Goal: Feedback & Contribution: Contribute content

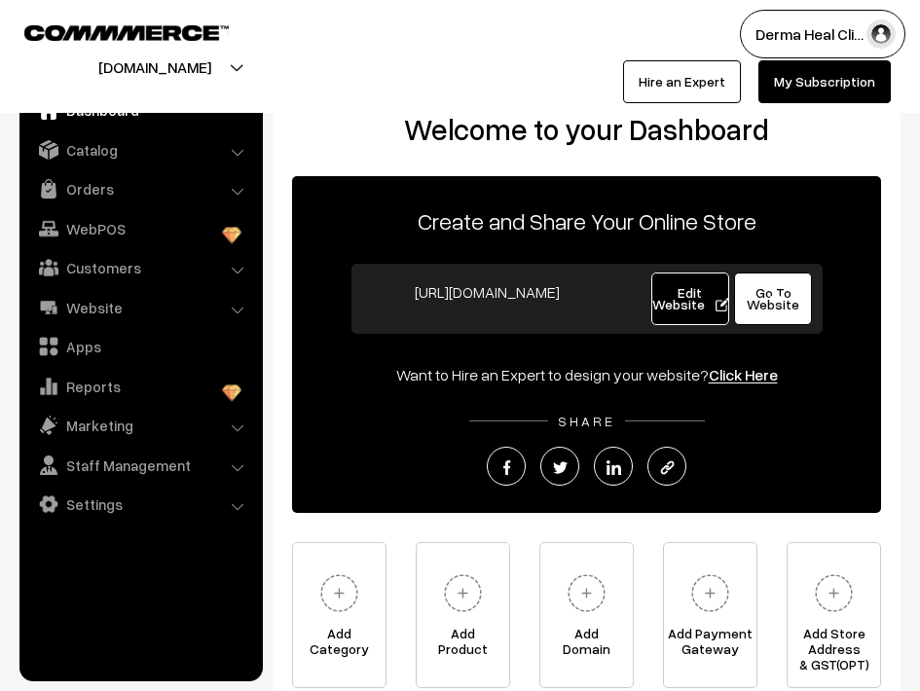
click at [239, 191] on li "Orders Orders" at bounding box center [141, 188] width 234 height 35
click at [99, 189] on link "Orders" at bounding box center [140, 188] width 232 height 35
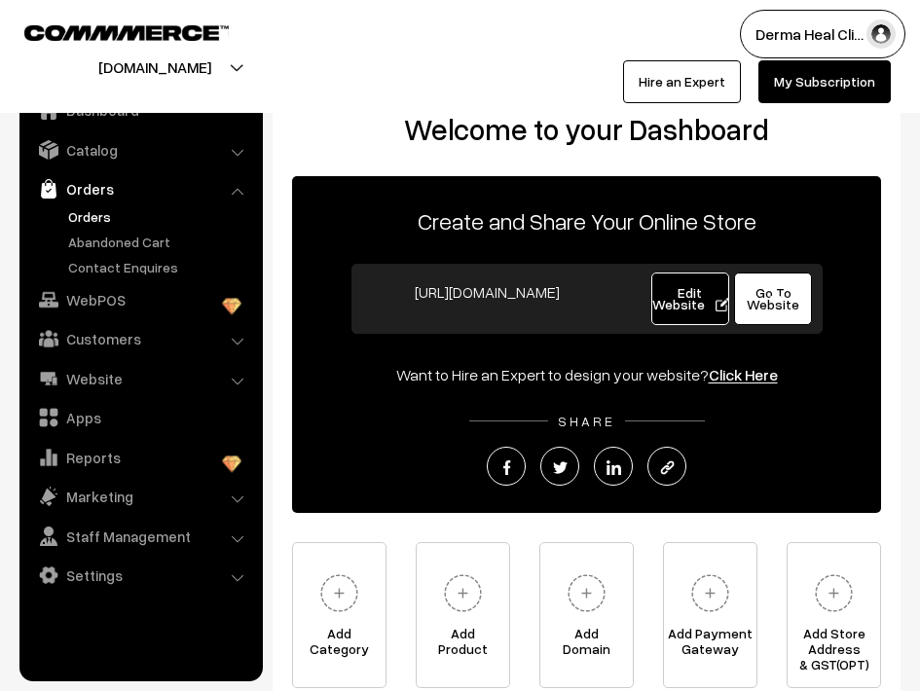
click at [93, 215] on link "Orders" at bounding box center [159, 216] width 193 height 20
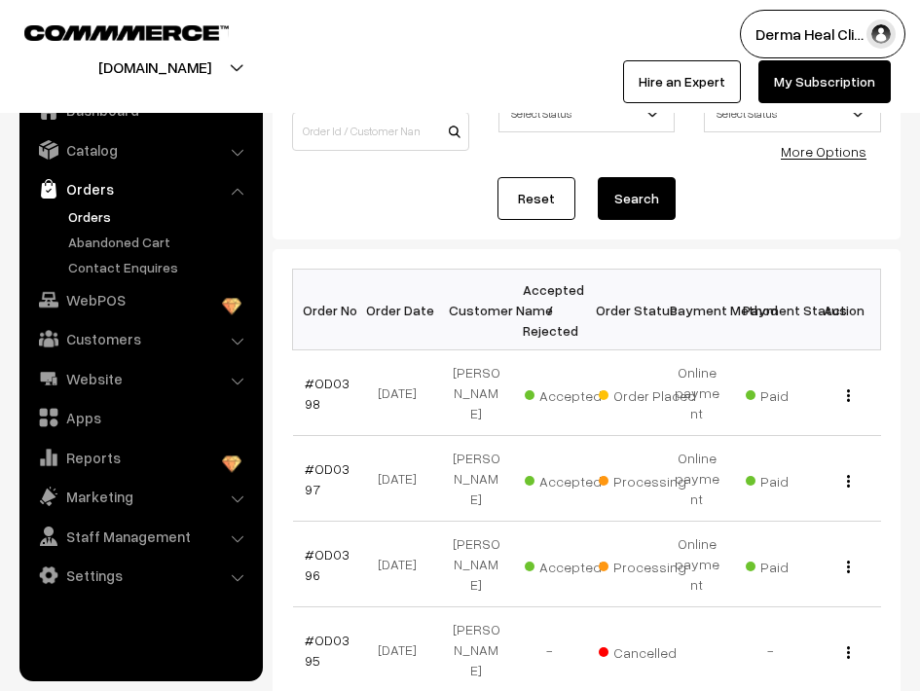
scroll to position [178, 0]
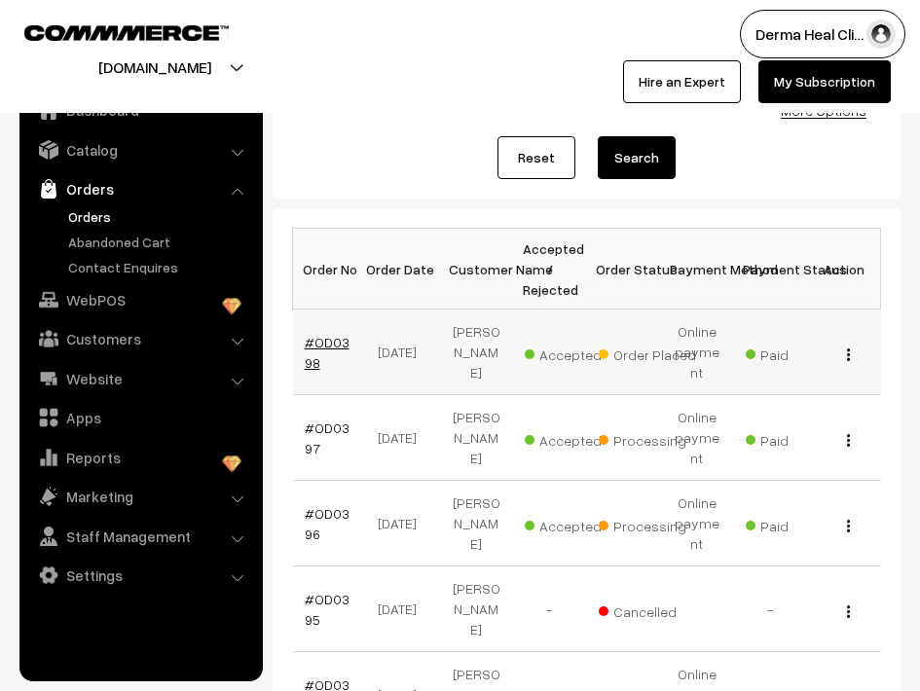
click at [328, 345] on link "#OD0398" at bounding box center [327, 352] width 45 height 37
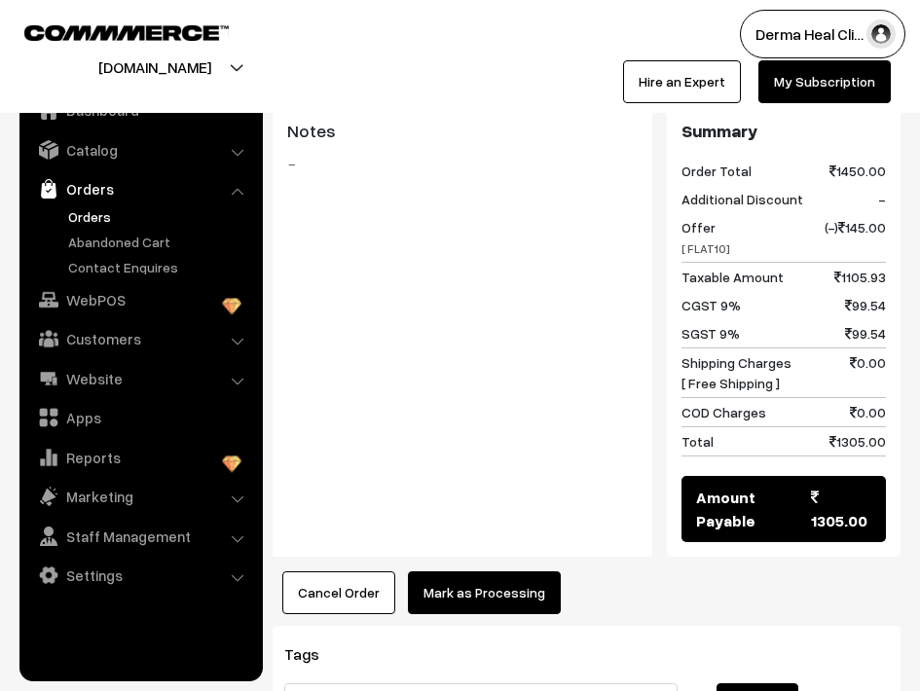
scroll to position [996, 0]
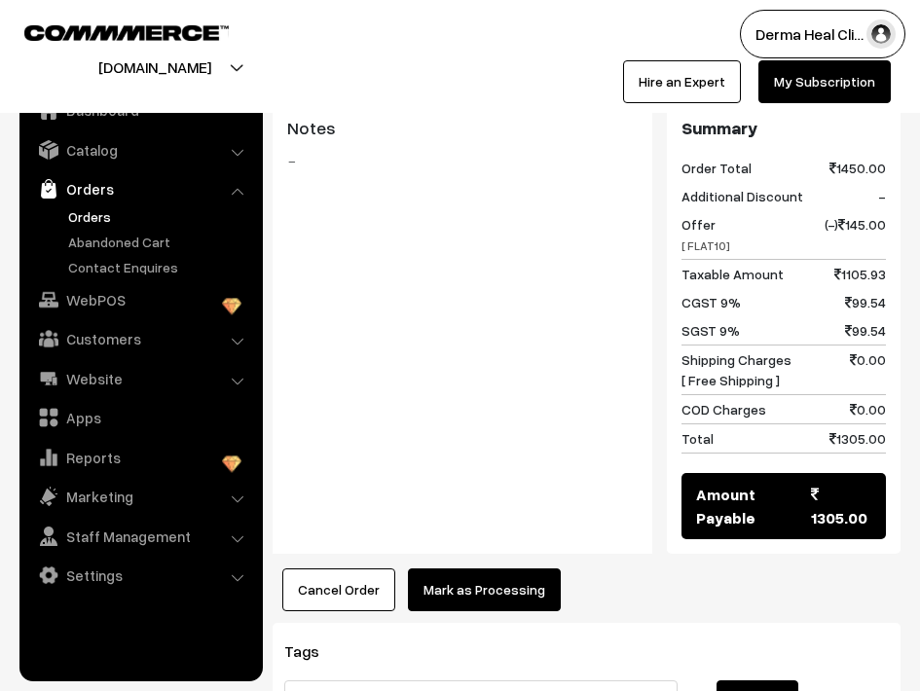
click at [488, 569] on button "Mark as Processing" at bounding box center [484, 590] width 153 height 43
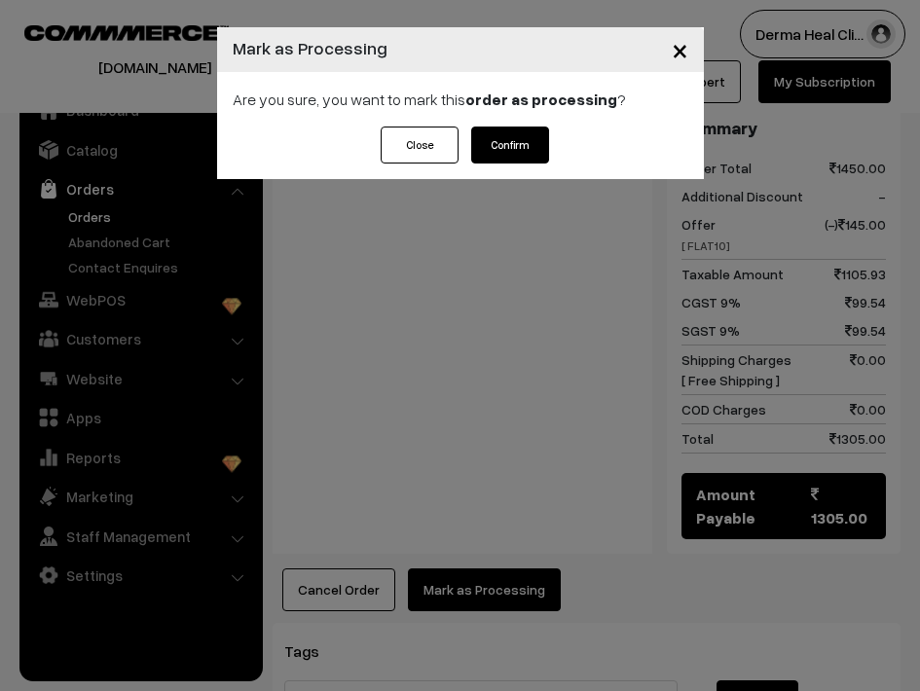
click at [505, 144] on button "Confirm" at bounding box center [510, 145] width 78 height 37
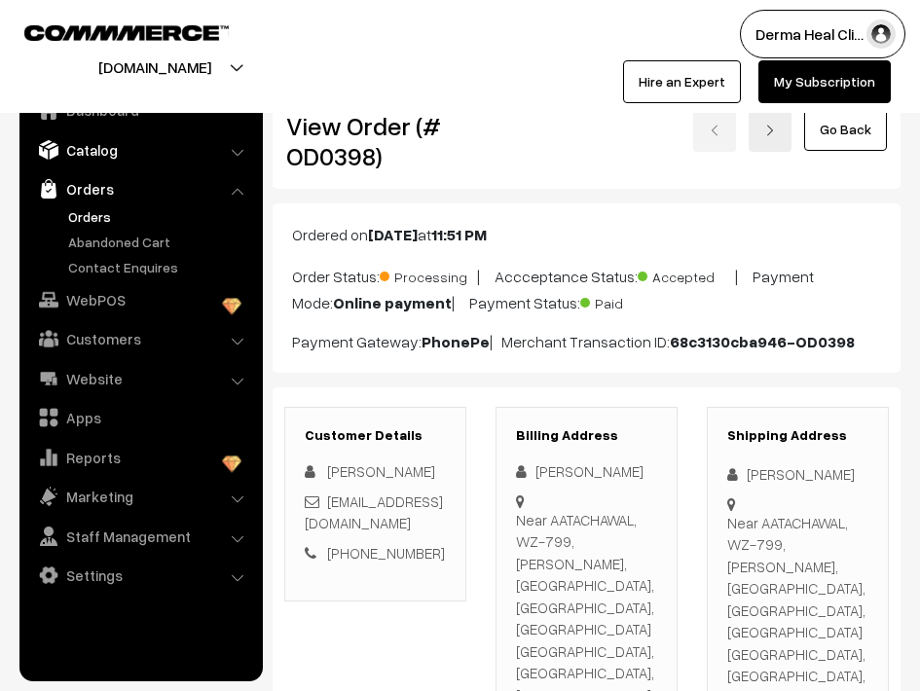
click at [108, 148] on link "Catalog" at bounding box center [140, 149] width 232 height 35
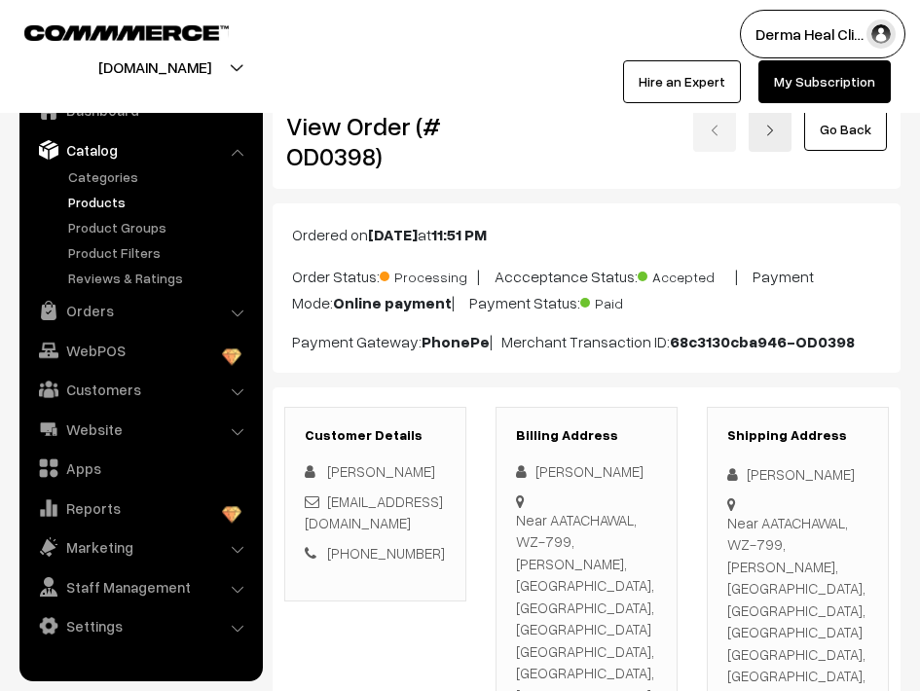
click at [118, 199] on link "Products" at bounding box center [159, 202] width 193 height 20
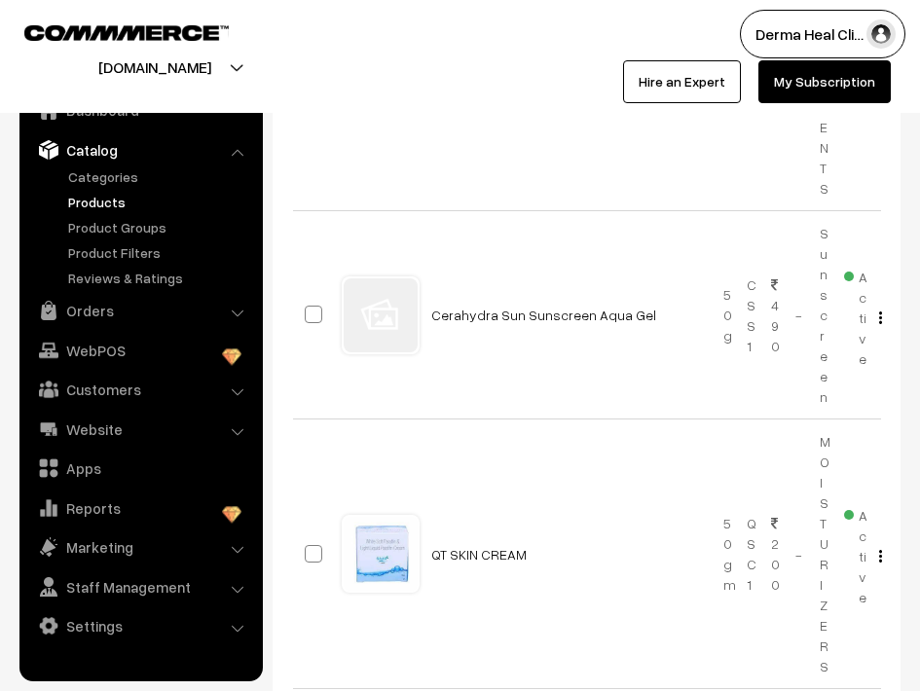
scroll to position [815, 0]
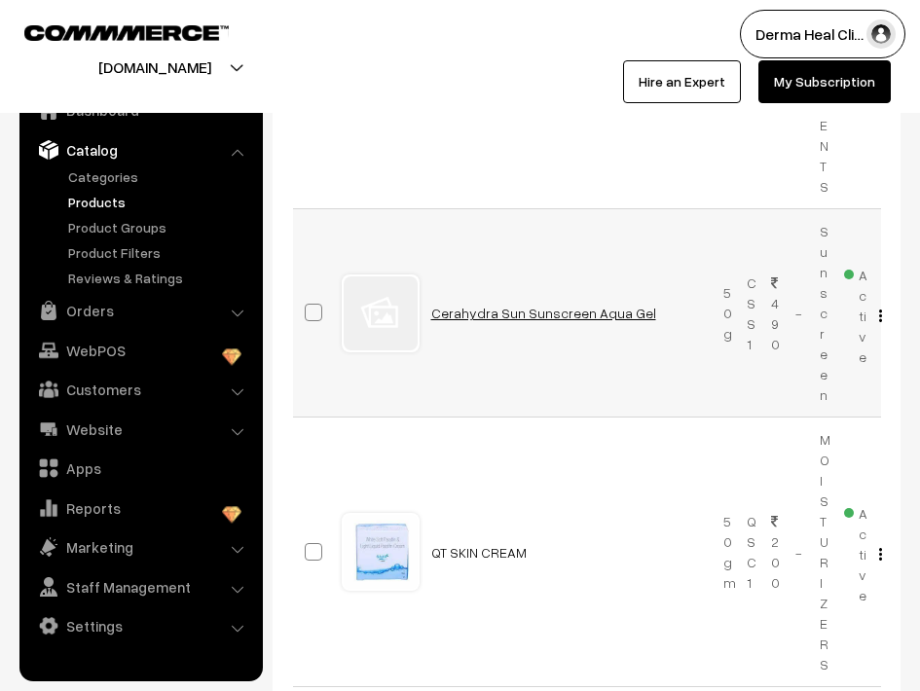
click at [434, 311] on link "Cerahydra Sun Sunscreen Aqua Gel" at bounding box center [543, 313] width 225 height 17
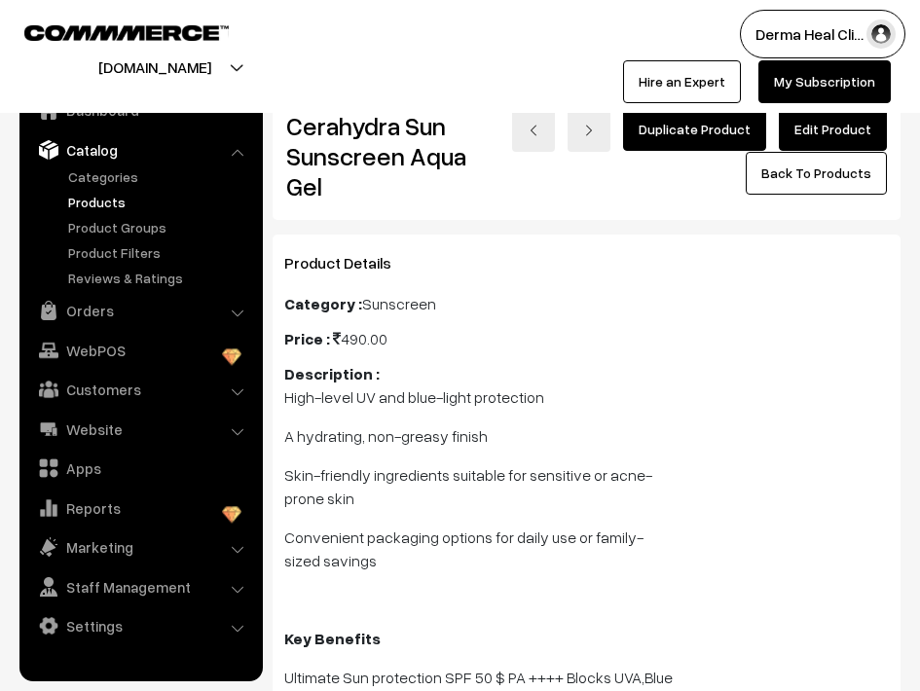
click at [119, 202] on link "Products" at bounding box center [159, 202] width 193 height 20
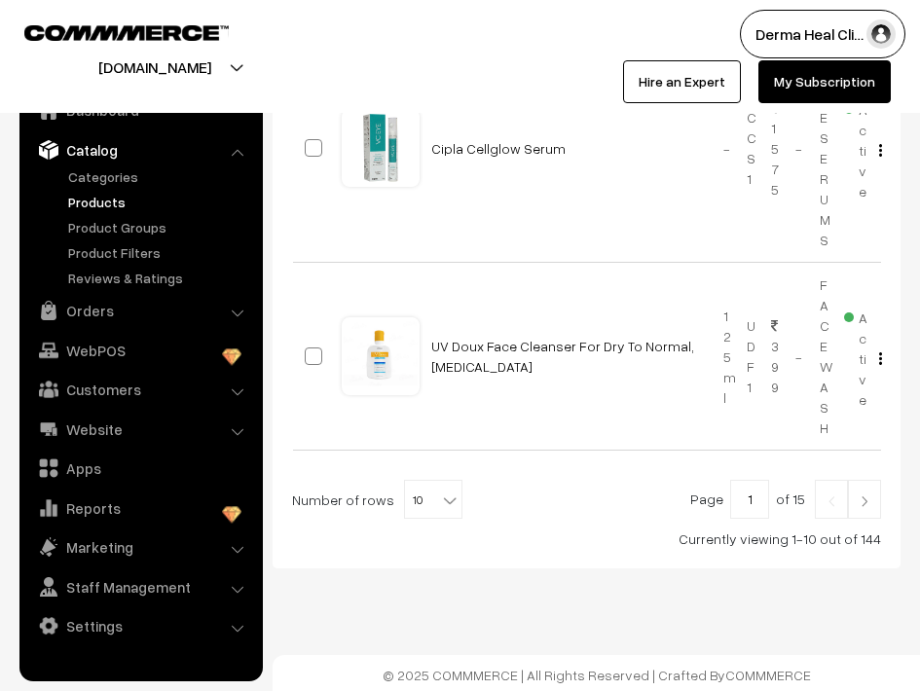
scroll to position [2714, 0]
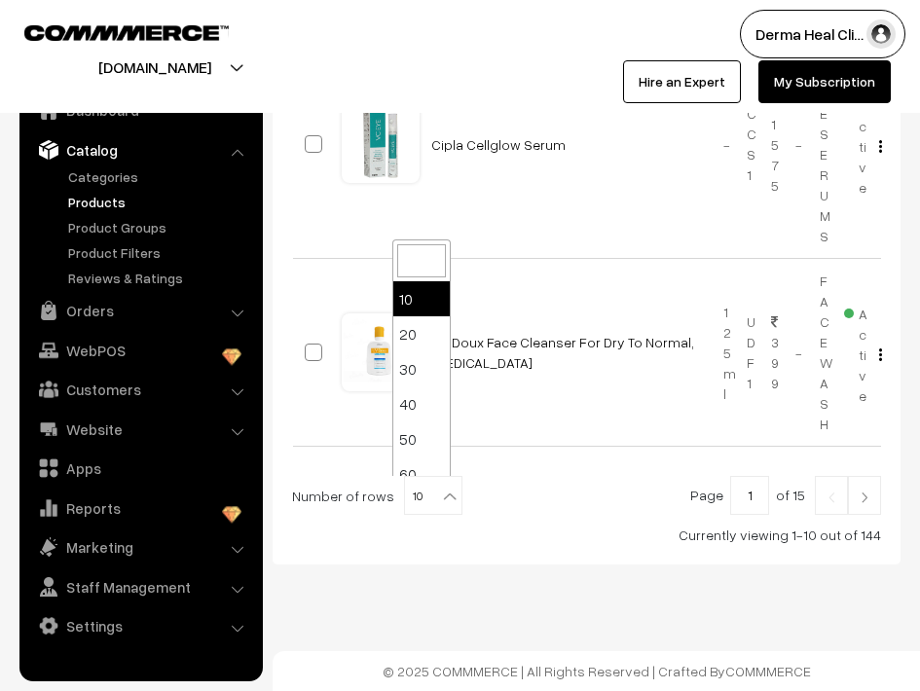
click at [444, 494] on b at bounding box center [449, 496] width 19 height 19
select select "50"
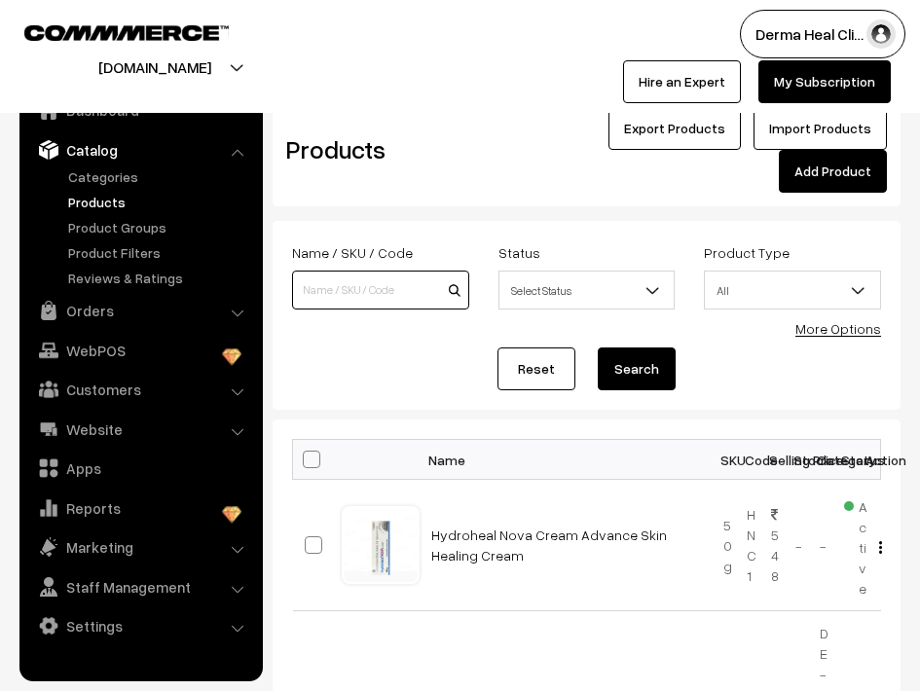
click at [401, 290] on input at bounding box center [380, 290] width 177 height 39
click at [399, 290] on input "LUMIAGE" at bounding box center [380, 290] width 177 height 39
type input "Lumiage Daily Collagen"
click at [598, 348] on button "Search" at bounding box center [637, 369] width 78 height 43
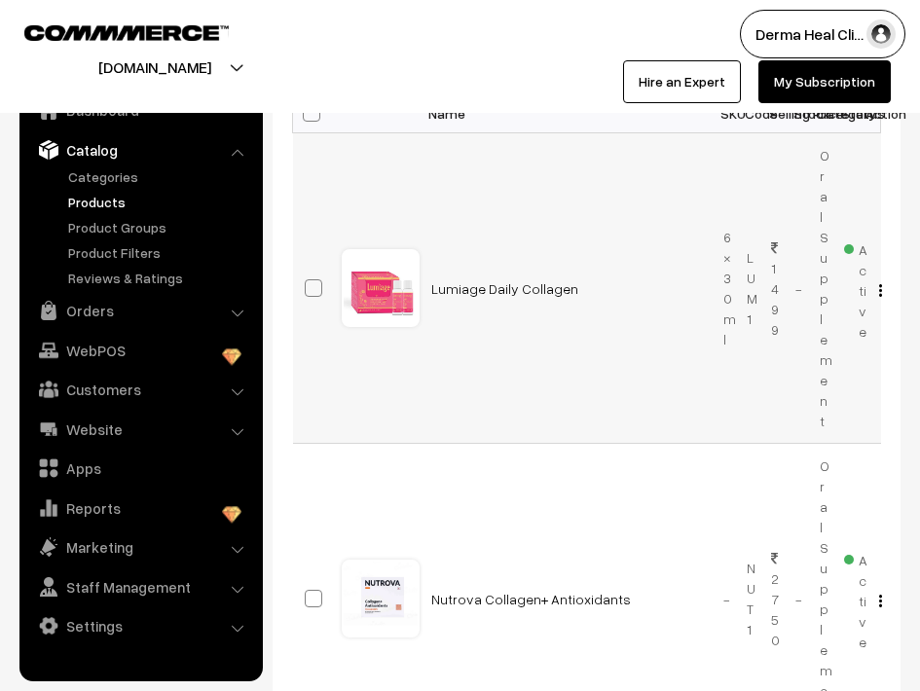
scroll to position [350, 0]
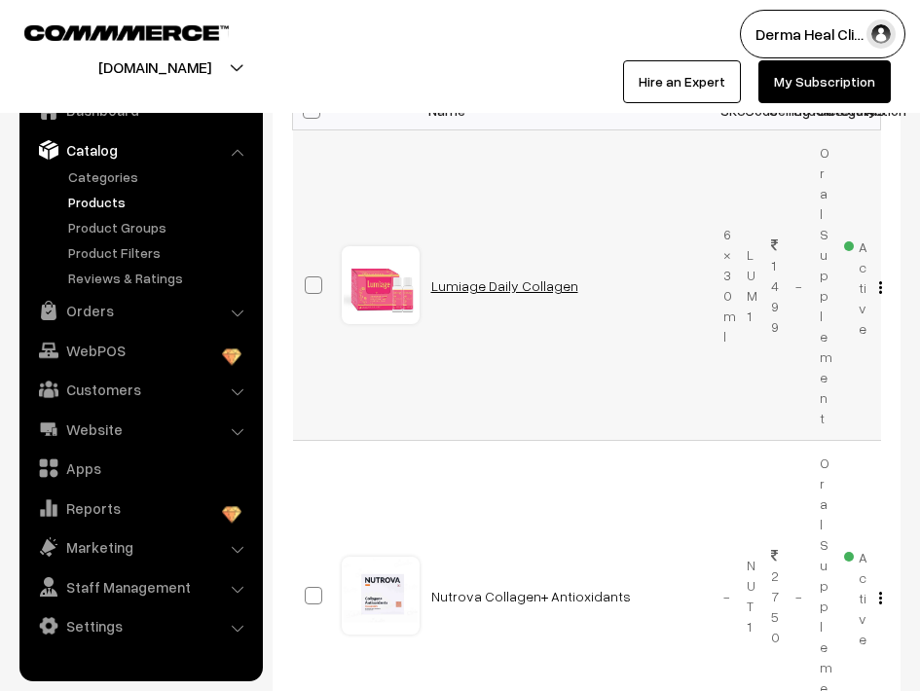
click at [461, 285] on link "Lumiage Daily Collagen" at bounding box center [504, 285] width 147 height 17
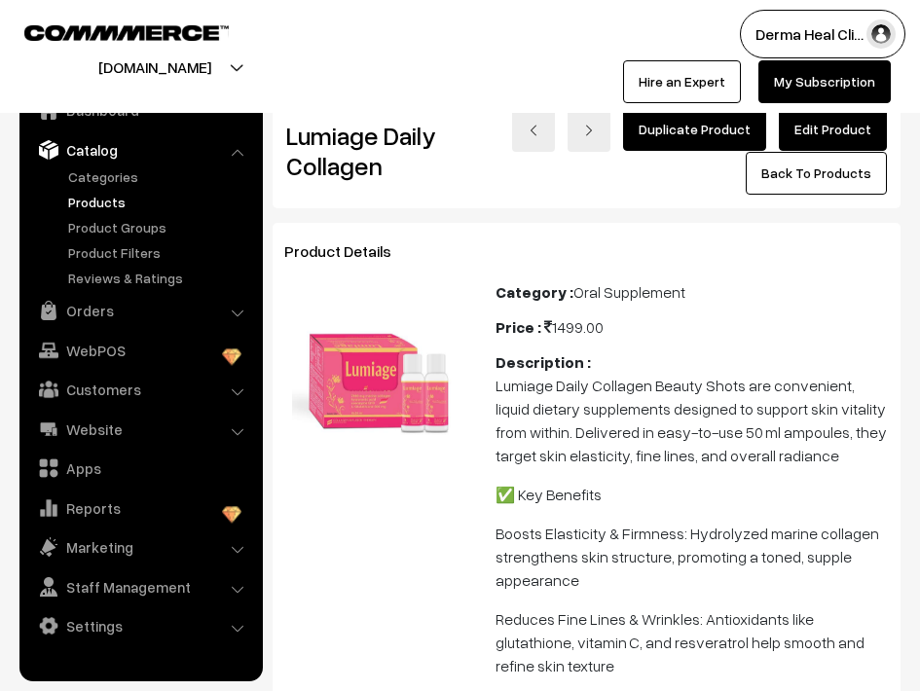
click at [598, 329] on div "Price : 1499.00" at bounding box center [692, 326] width 393 height 23
click at [820, 131] on link "Edit Product" at bounding box center [833, 129] width 108 height 43
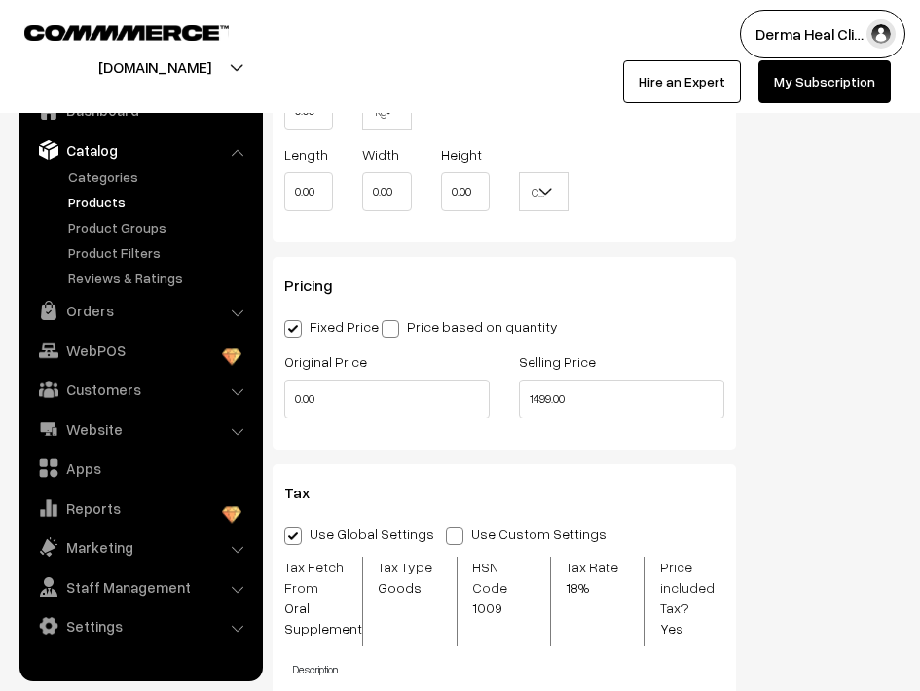
scroll to position [1370, 0]
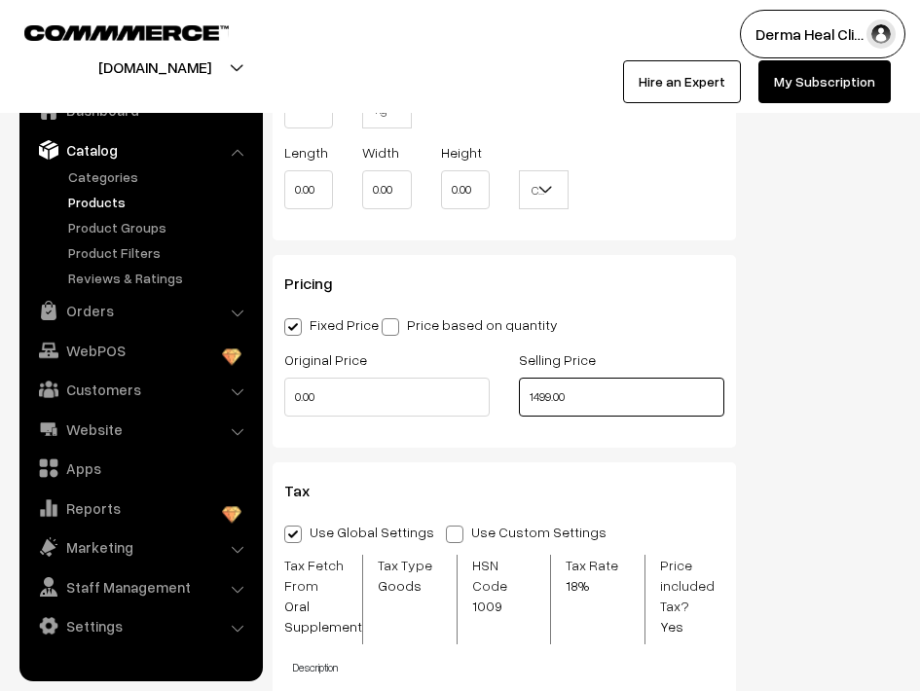
click at [617, 392] on input "1499.00" at bounding box center [621, 397] width 205 height 39
type input "1"
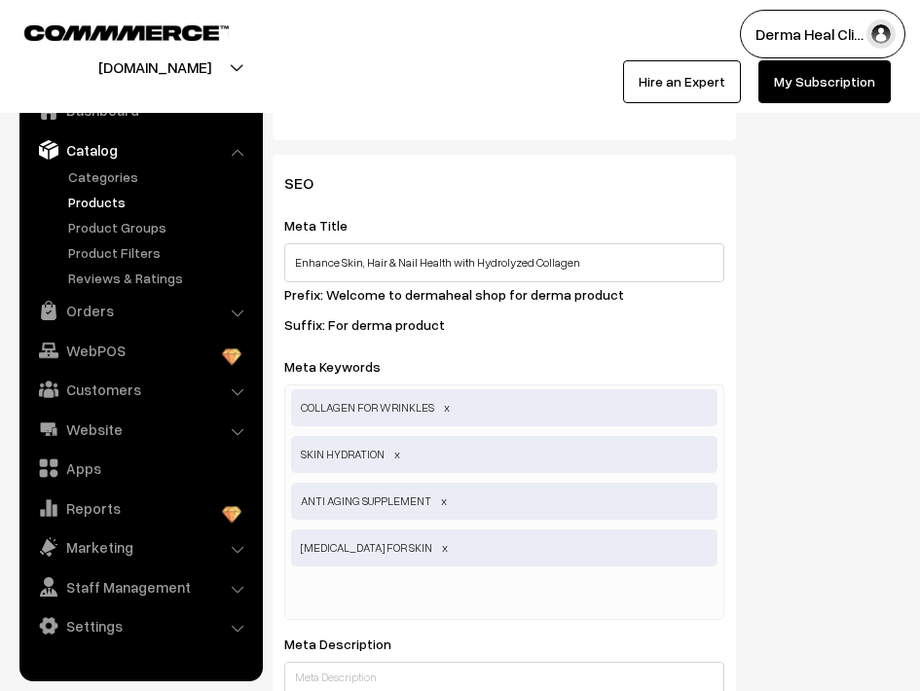
scroll to position [3008, 0]
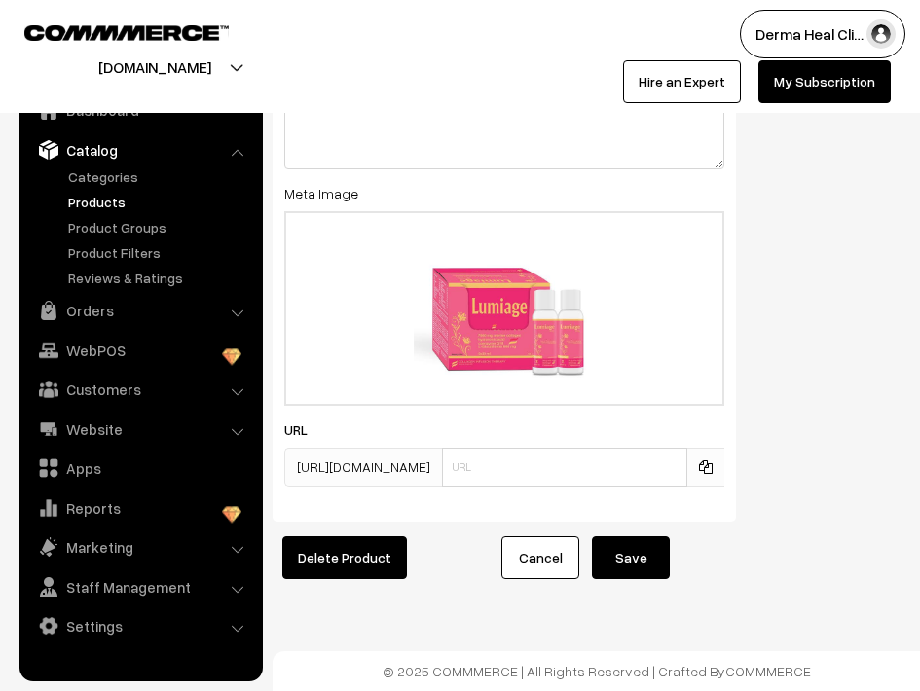
type input "1749.00"
click at [653, 560] on button "Save" at bounding box center [631, 557] width 78 height 43
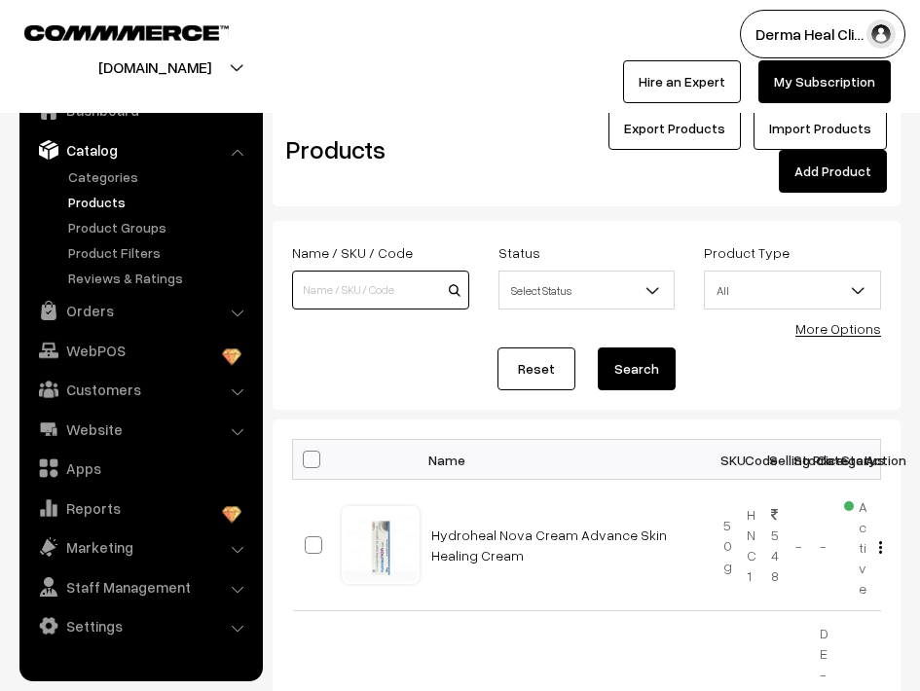
click at [458, 291] on input at bounding box center [380, 290] width 177 height 39
type input "Lumiage Daily Collagen"
click at [460, 297] on input "Lumiage Daily Collagen" at bounding box center [380, 290] width 177 height 39
click at [598, 348] on button "Search" at bounding box center [637, 369] width 78 height 43
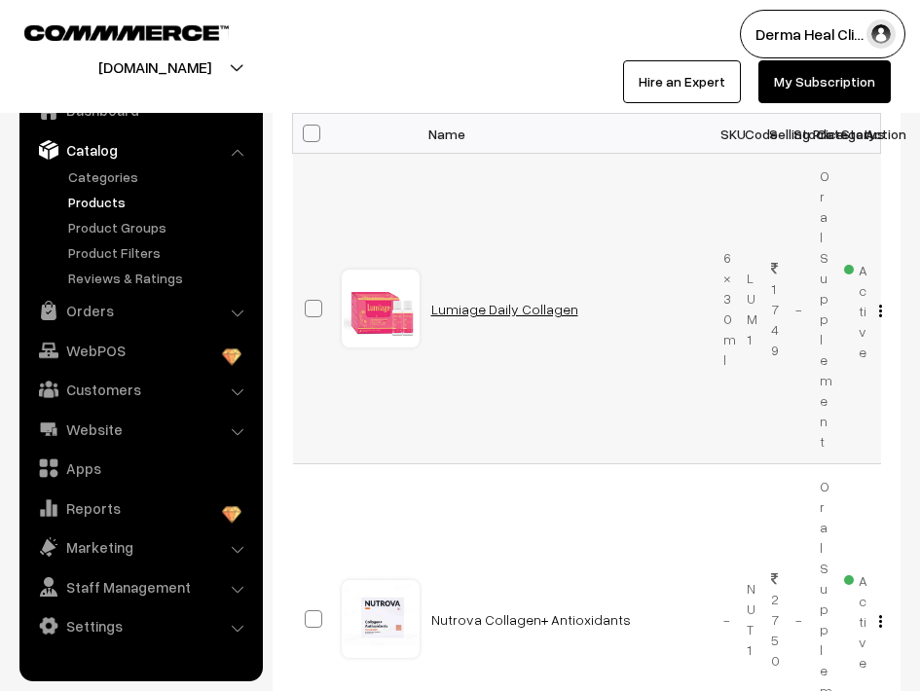
scroll to position [334, 0]
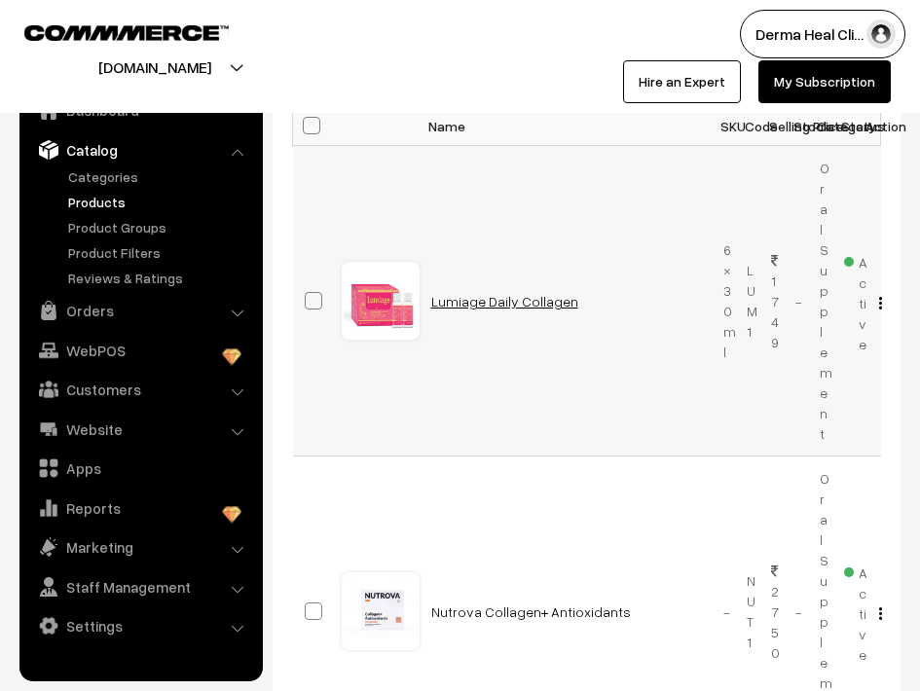
click at [471, 302] on link "Lumiage Daily Collagen" at bounding box center [504, 301] width 147 height 17
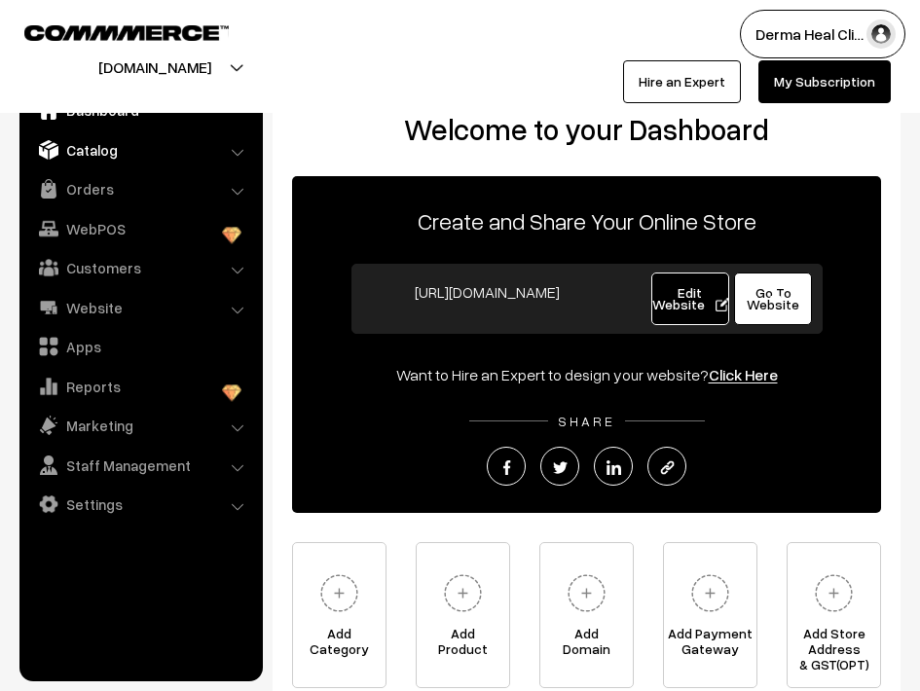
click at [106, 159] on link "Catalog" at bounding box center [140, 149] width 232 height 35
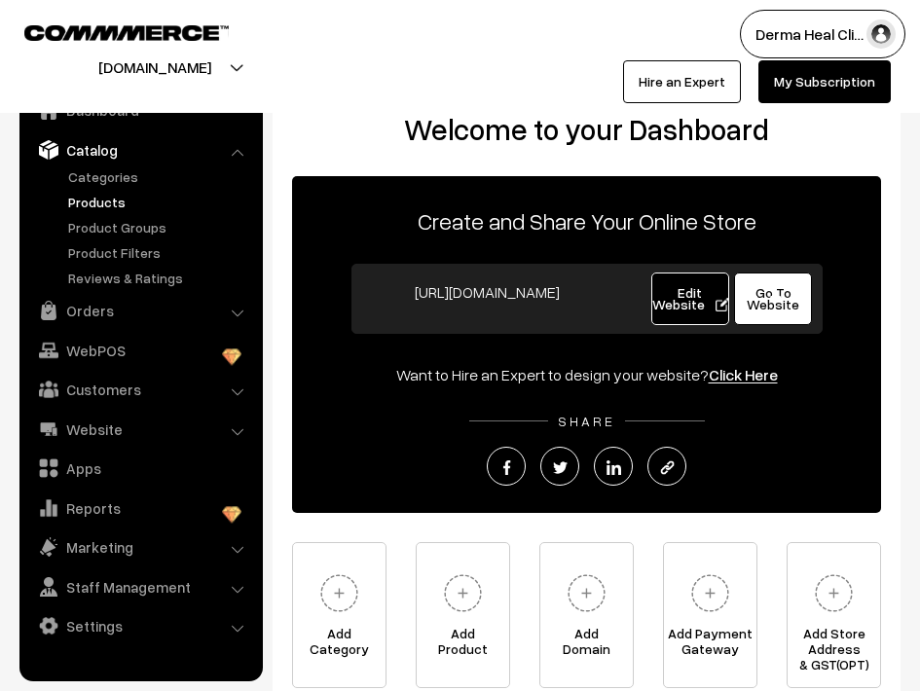
click at [101, 198] on link "Products" at bounding box center [159, 202] width 193 height 20
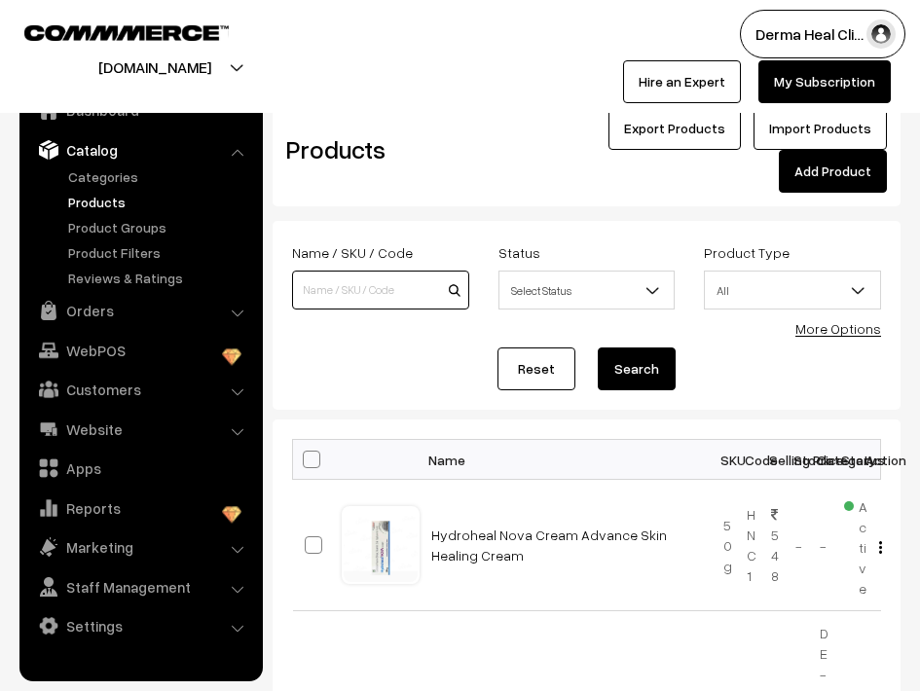
click at [450, 285] on input at bounding box center [380, 290] width 177 height 39
click at [419, 289] on input at bounding box center [380, 290] width 177 height 39
type input "Lumiage Daily Collagen"
click at [598, 348] on button "Search" at bounding box center [637, 369] width 78 height 43
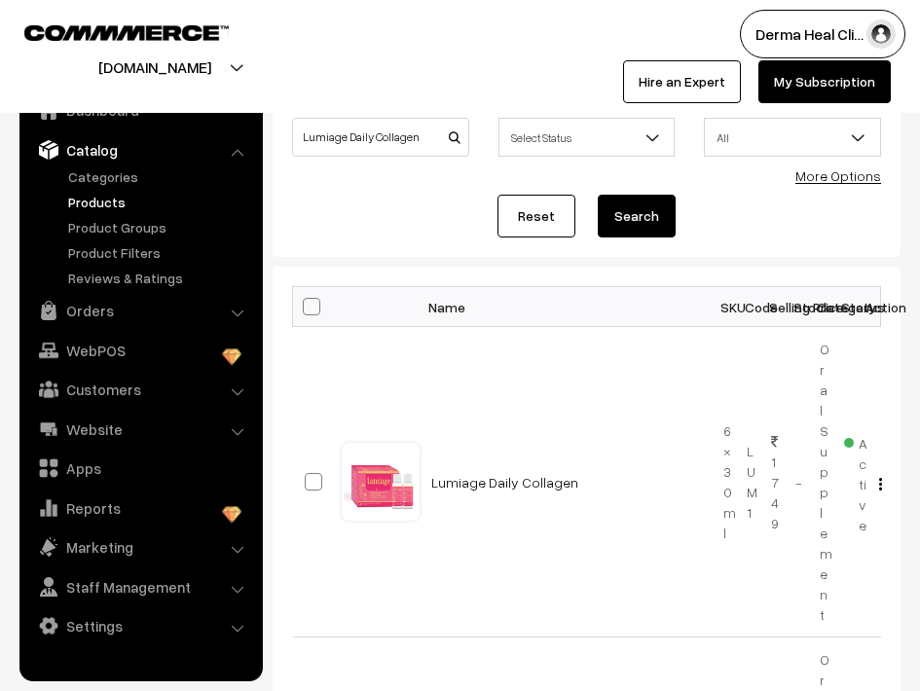
scroll to position [156, 0]
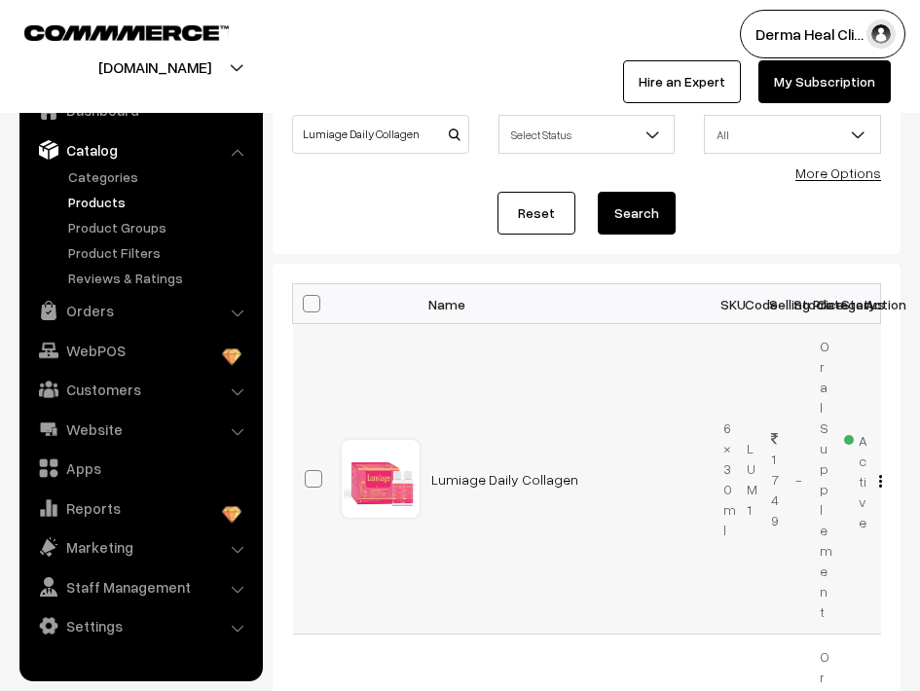
click at [880, 481] on img "button" at bounding box center [880, 481] width 3 height 13
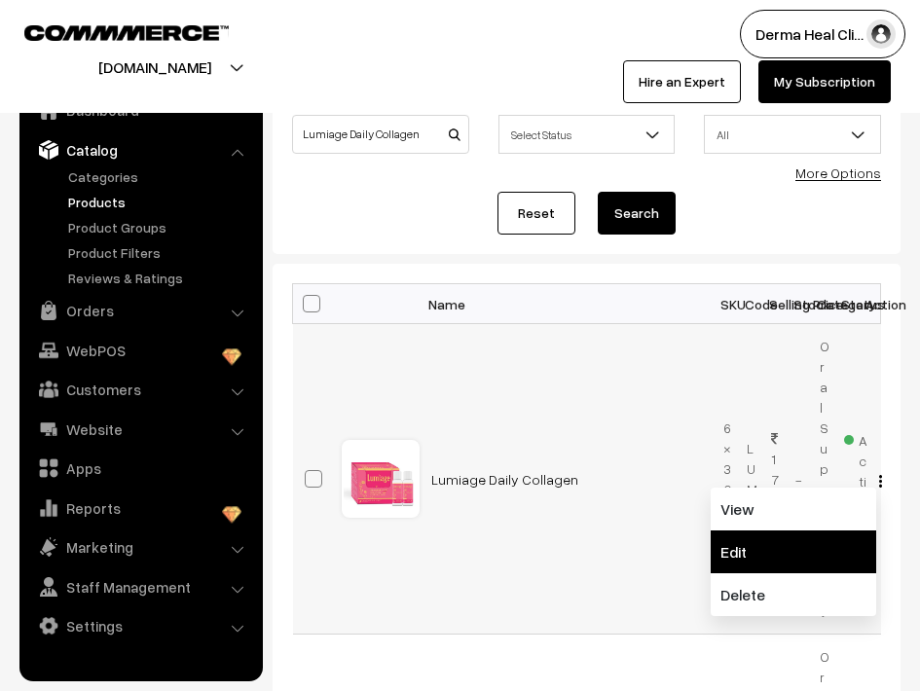
click at [754, 545] on link "Edit" at bounding box center [794, 552] width 166 height 43
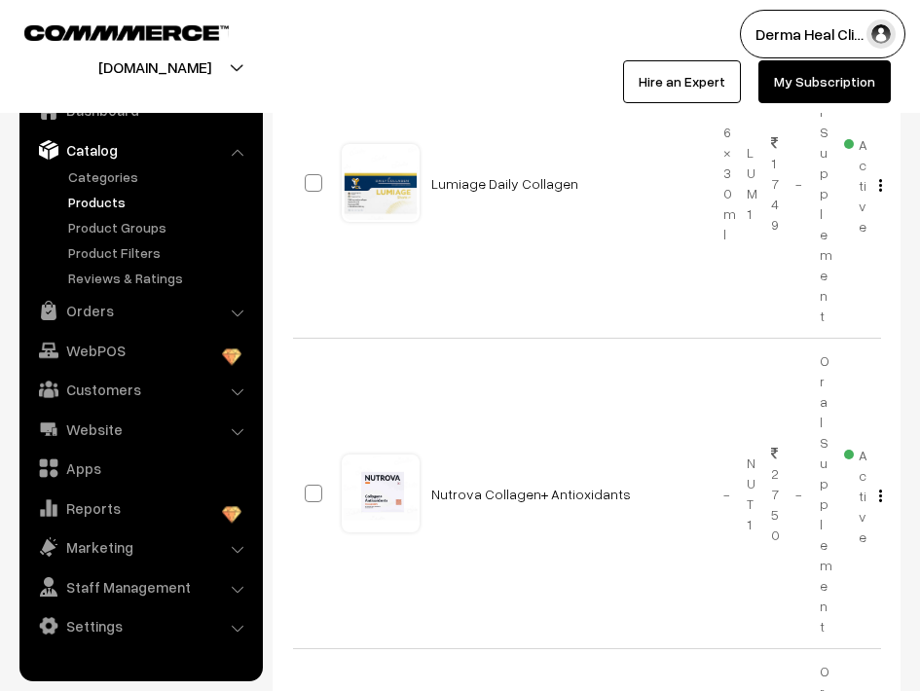
scroll to position [464, 0]
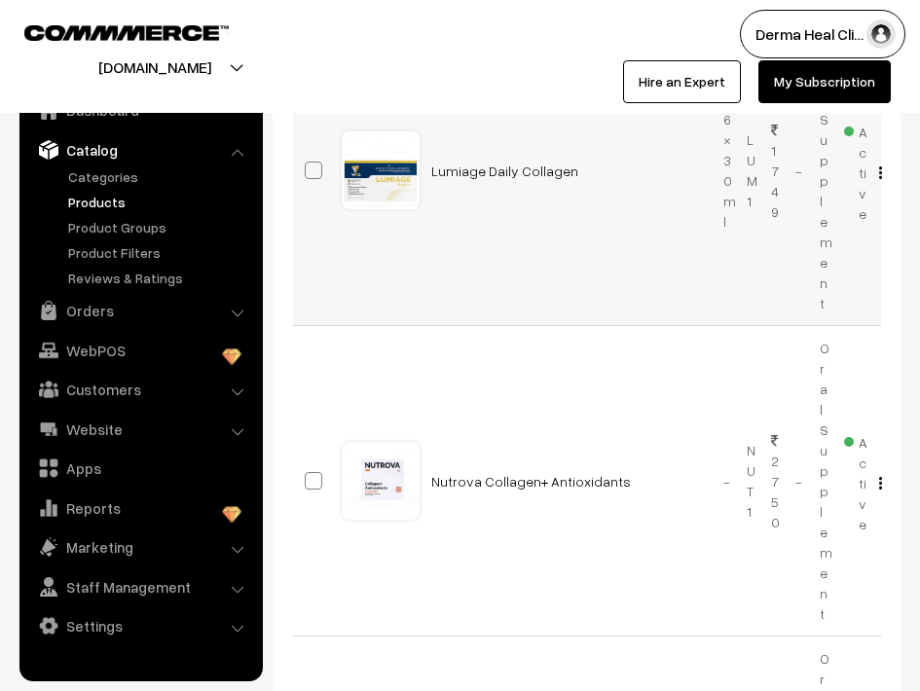
click at [380, 183] on div at bounding box center [381, 170] width 74 height 74
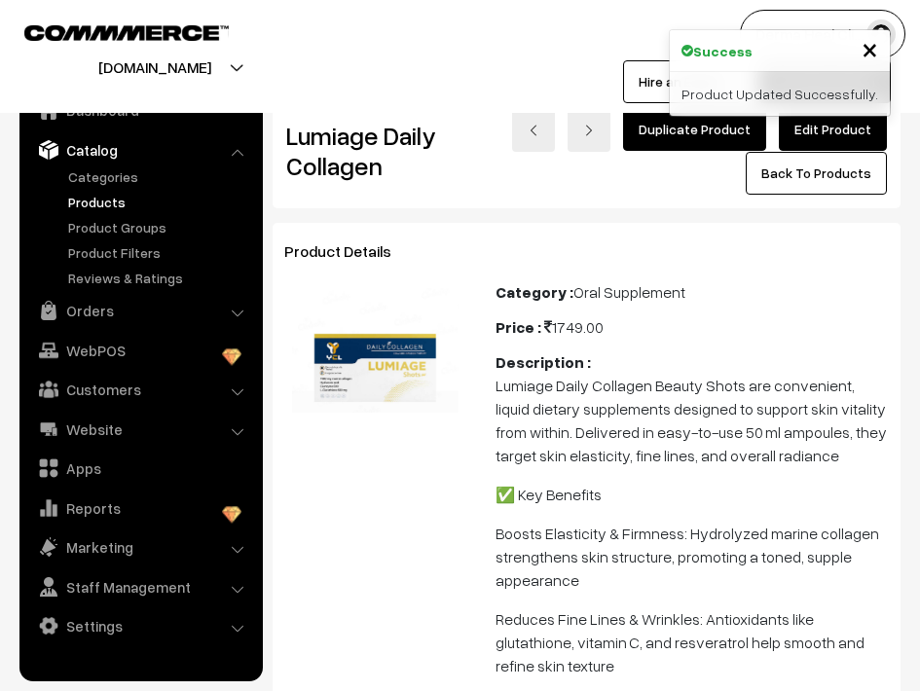
click at [112, 203] on link "Products" at bounding box center [159, 202] width 193 height 20
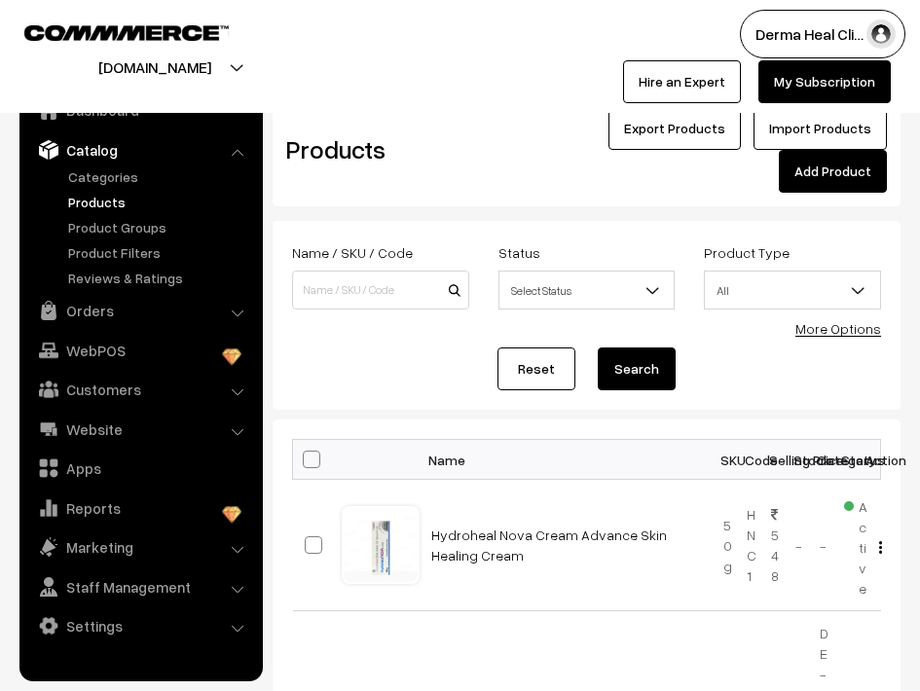
click at [405, 260] on div "Name / SKU / Code" at bounding box center [380, 274] width 177 height 69
click at [410, 296] on input at bounding box center [380, 290] width 177 height 39
click at [428, 299] on input "lureglo" at bounding box center [380, 290] width 177 height 39
type input "lureglo"
click at [395, 301] on input "lureglo" at bounding box center [380, 290] width 177 height 39
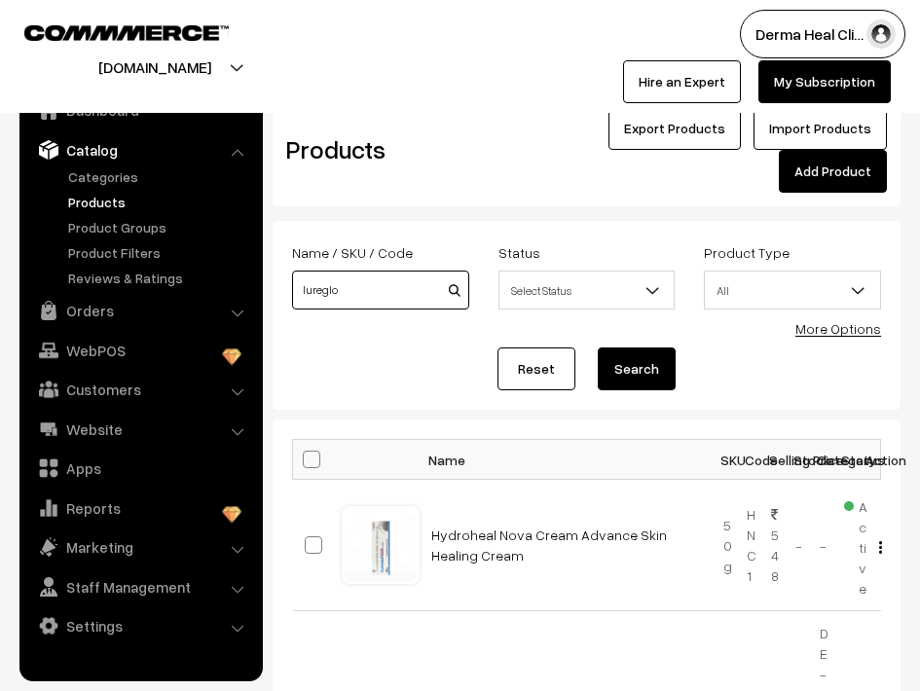
click at [598, 348] on button "Search" at bounding box center [637, 369] width 78 height 43
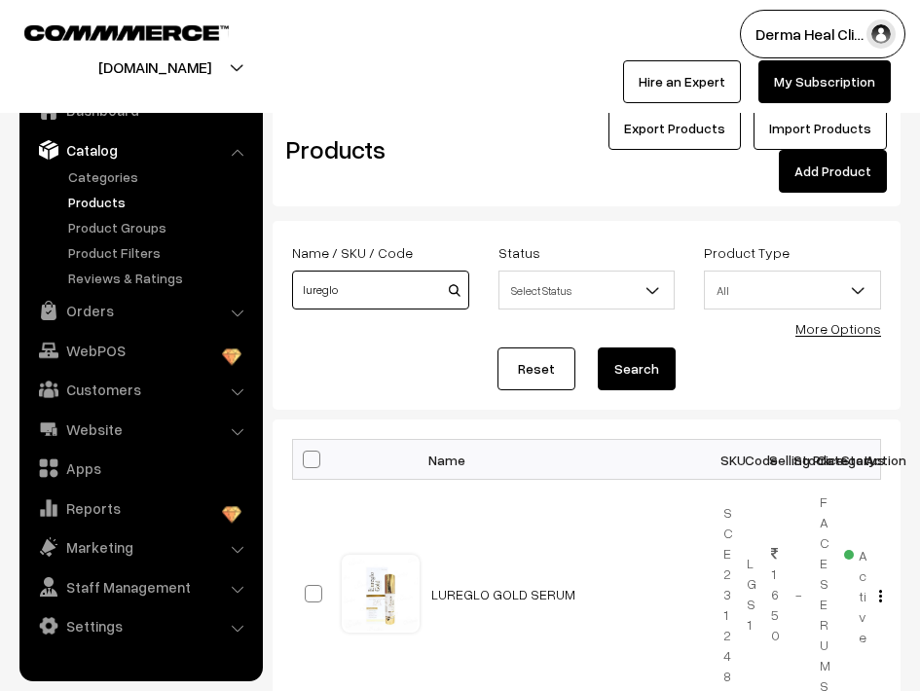
click at [386, 290] on input "lureglo" at bounding box center [380, 290] width 177 height 39
type input "lureglo DAILY COLLAGEN"
click at [598, 348] on button "Search" at bounding box center [637, 369] width 78 height 43
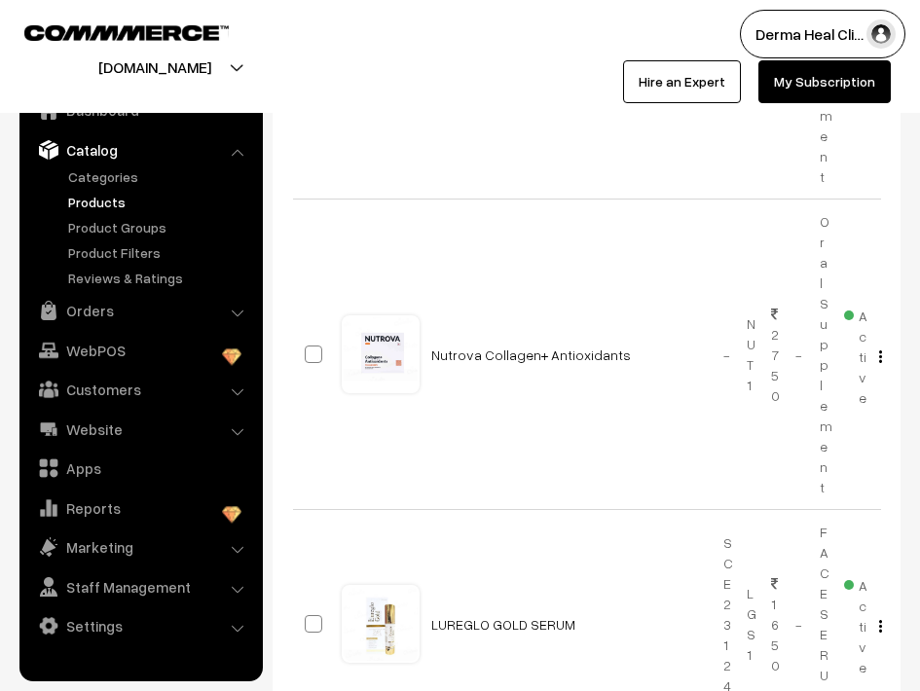
scroll to position [590, 0]
click at [462, 361] on link "Nutrova Collagen+ Antioxidants" at bounding box center [531, 356] width 200 height 17
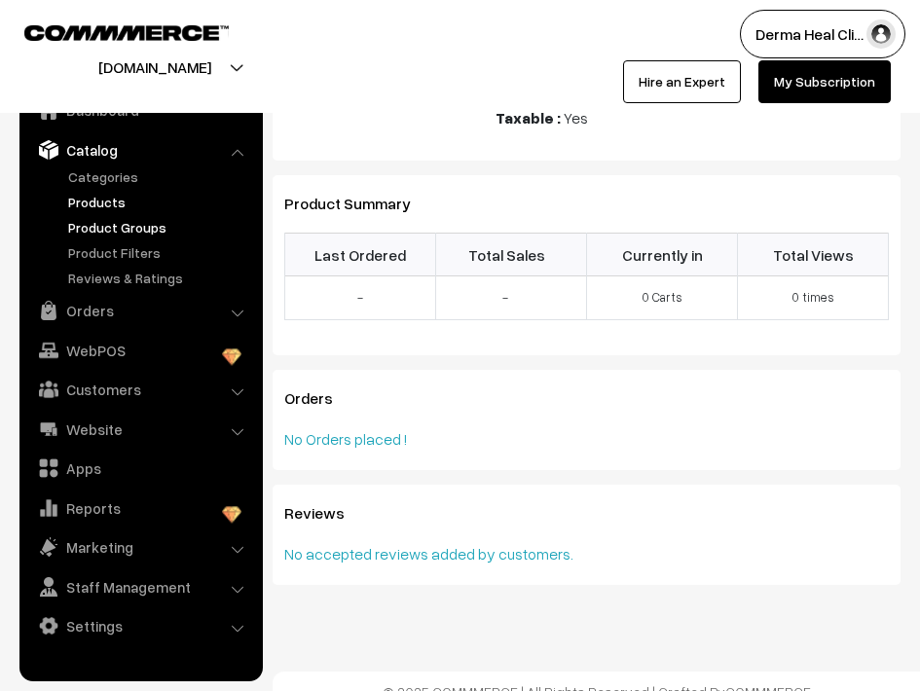
scroll to position [1264, 0]
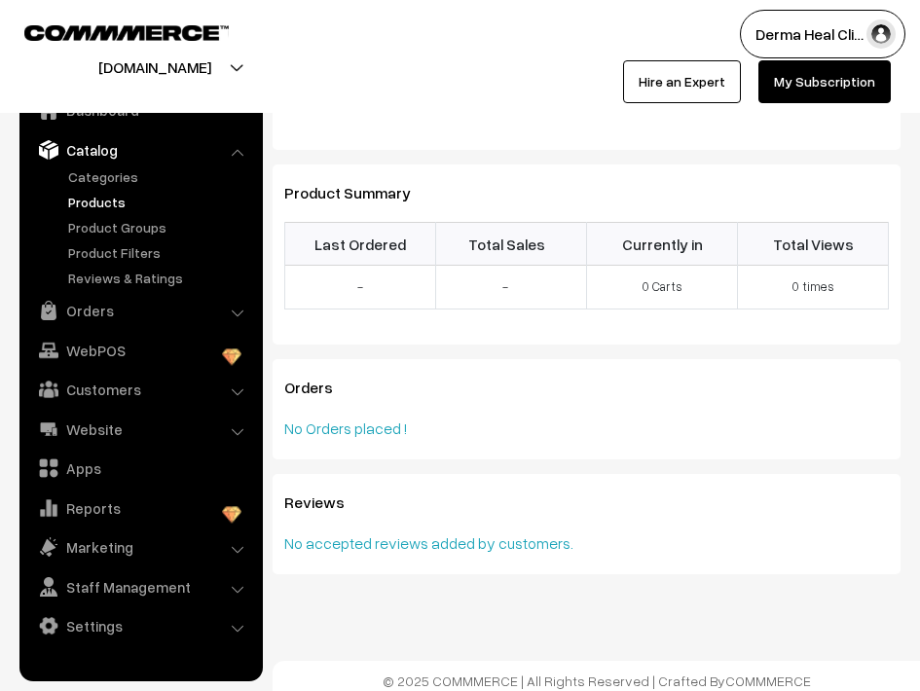
click at [95, 204] on link "Products" at bounding box center [159, 202] width 193 height 20
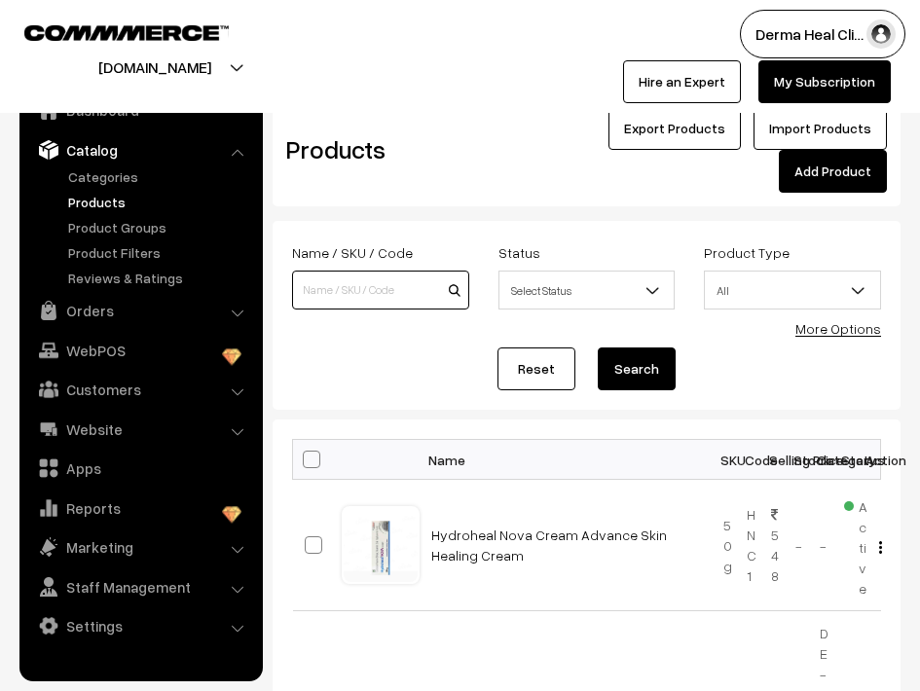
click at [362, 299] on input at bounding box center [380, 290] width 177 height 39
click at [445, 297] on input "Nutrova Collagen+ Antioxidants" at bounding box center [380, 290] width 177 height 39
click at [458, 290] on input "Nutrova Collagen+ Antioxidants" at bounding box center [380, 290] width 177 height 39
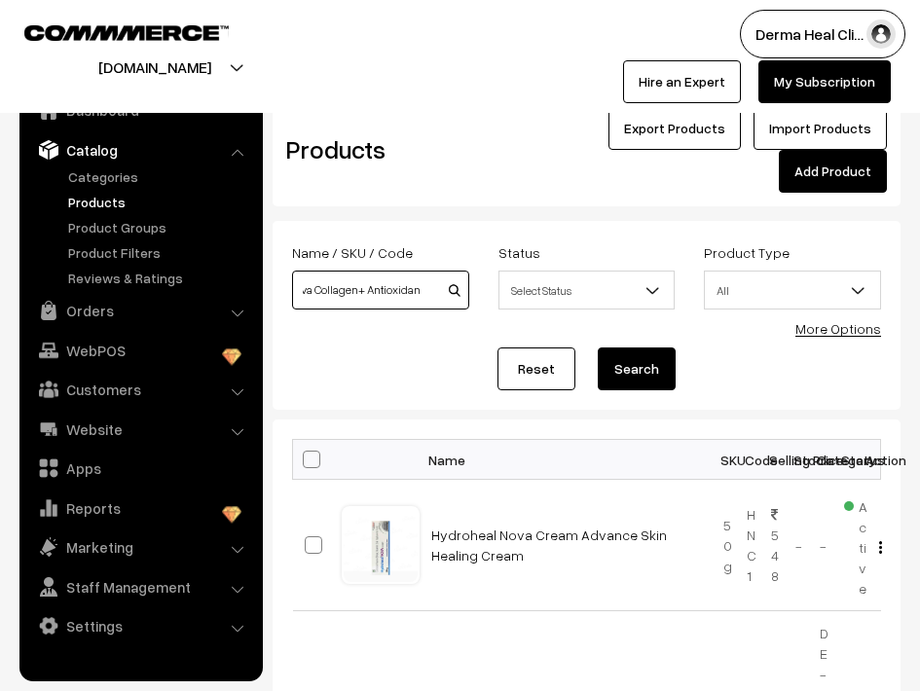
scroll to position [0, 26]
click at [438, 295] on input "Nutrova Collagen+ Antioxidan" at bounding box center [380, 290] width 177 height 39
type input "N"
type input "NUTROVA"
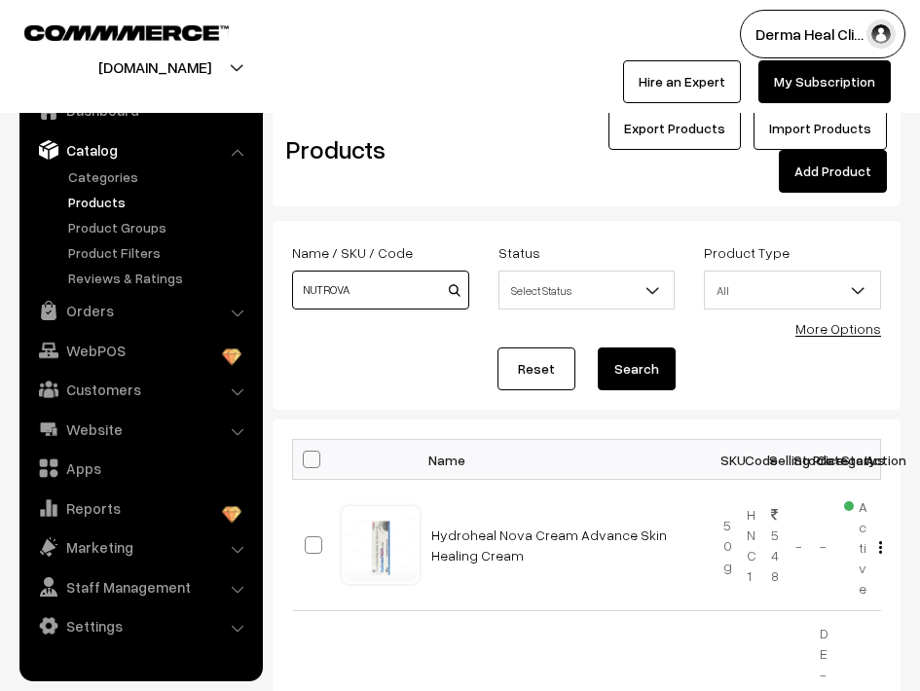
click at [598, 348] on button "Search" at bounding box center [637, 369] width 78 height 43
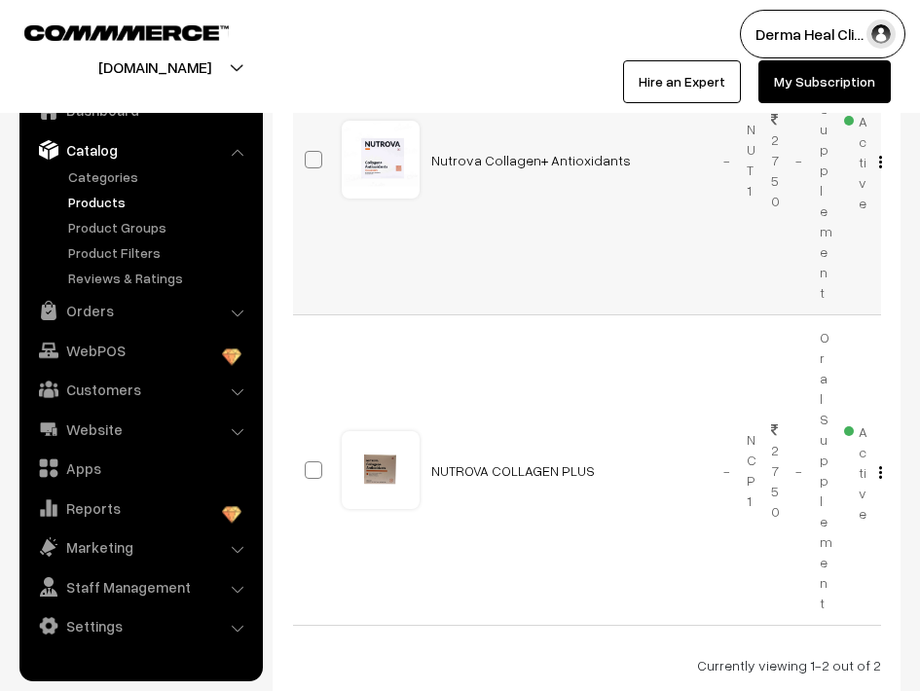
scroll to position [482, 0]
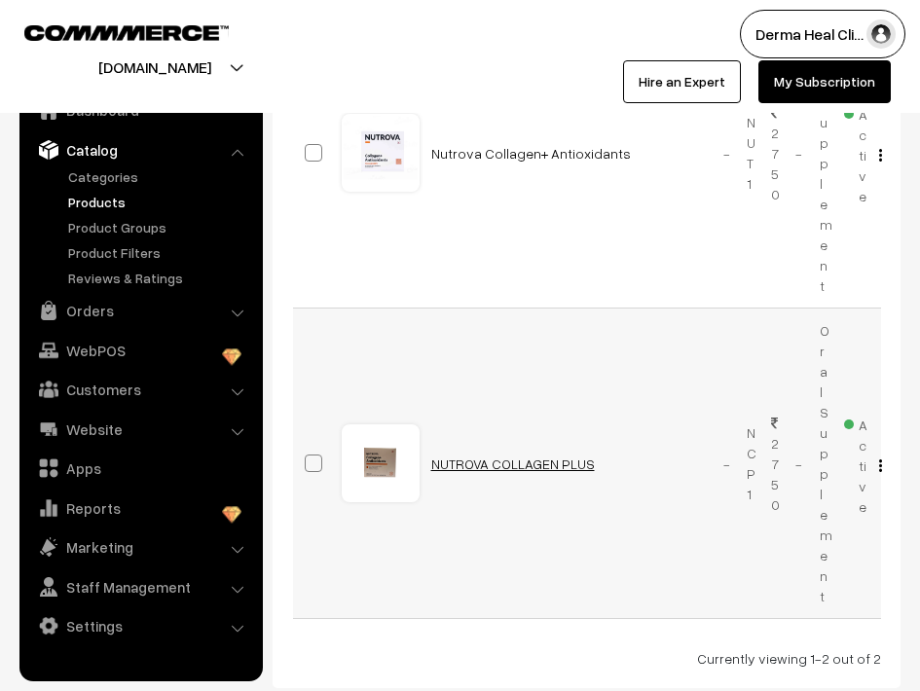
click at [461, 466] on link "NUTROVA COLLAGEN PLUS" at bounding box center [513, 464] width 164 height 17
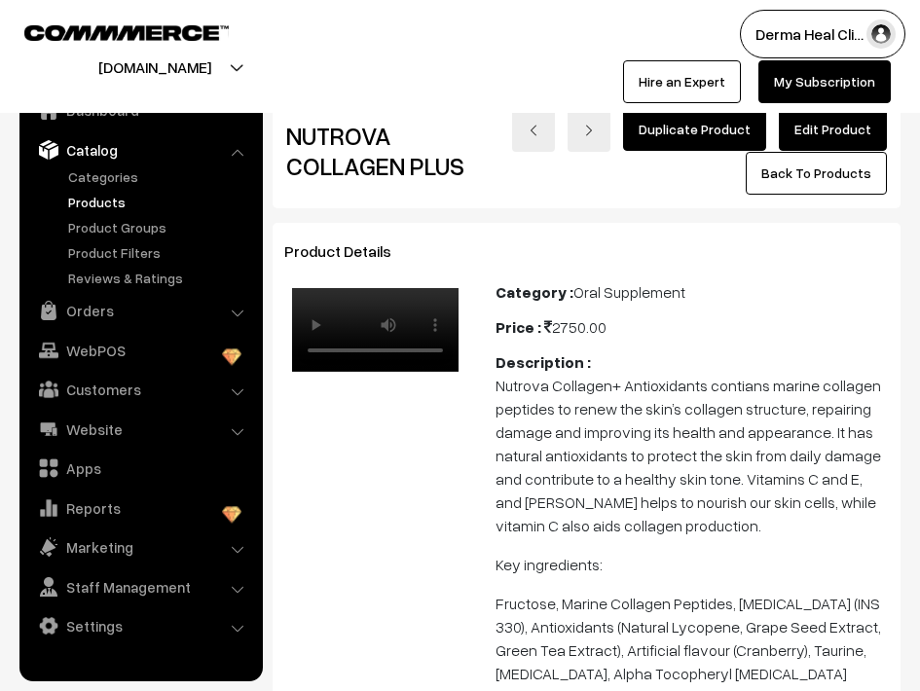
click at [353, 354] on video "Your browser does not support the video tag." at bounding box center [375, 330] width 166 height 84
click at [384, 359] on video "Your browser does not support the video tag." at bounding box center [375, 330] width 166 height 84
click at [112, 201] on link "Products" at bounding box center [159, 202] width 193 height 20
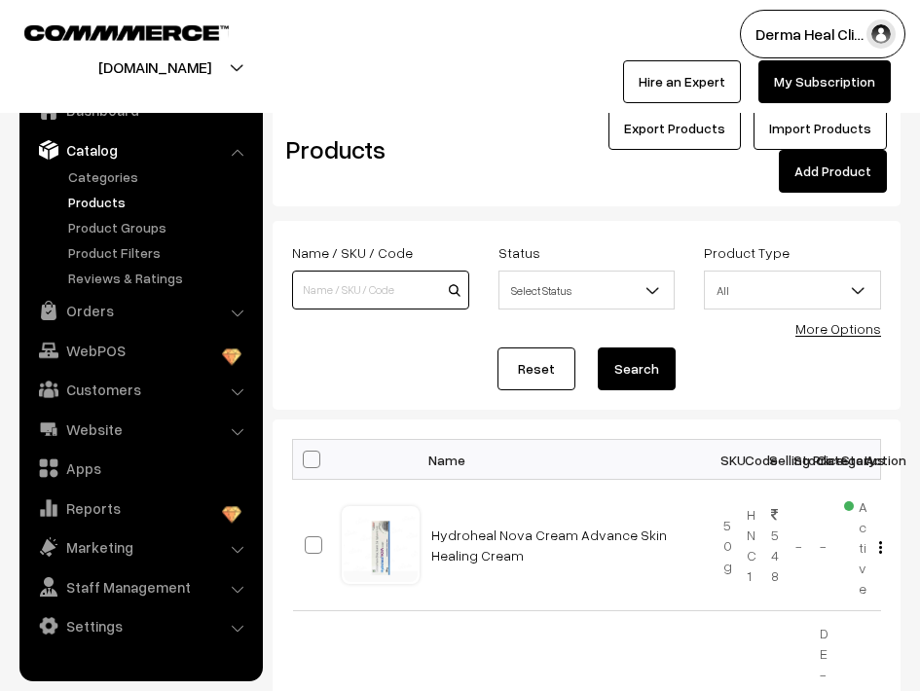
click at [432, 291] on input at bounding box center [380, 290] width 177 height 39
type input "lureglo DAILY COLLAGEN"
click at [450, 299] on input "lureglo DAILY COLLAGEN" at bounding box center [380, 290] width 177 height 39
click at [598, 348] on button "Search" at bounding box center [637, 369] width 78 height 43
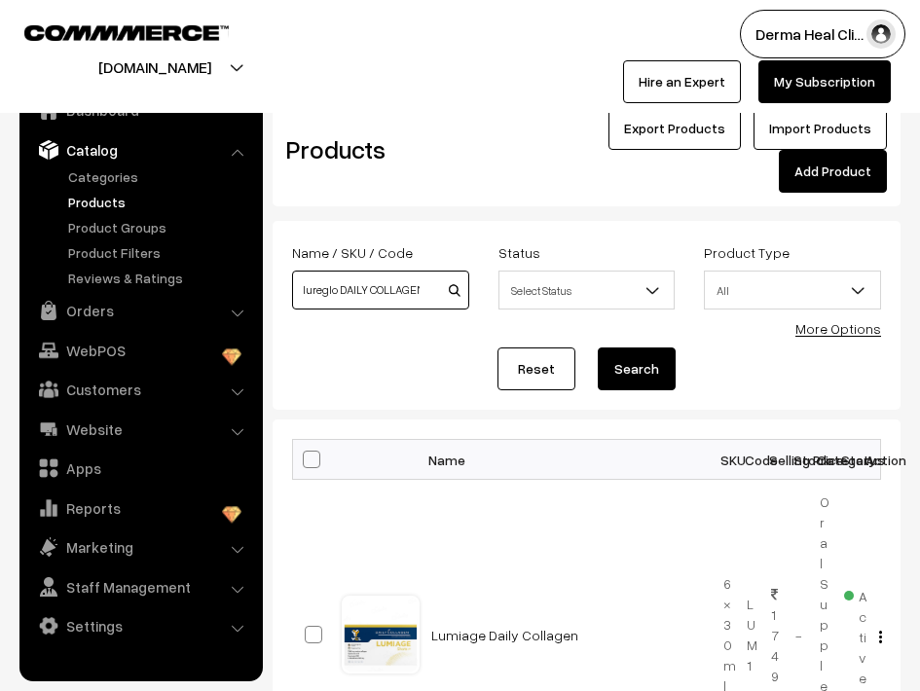
click at [434, 292] on input "lureglo DAILY COLLAGEN" at bounding box center [380, 290] width 177 height 39
click at [598, 348] on button "Search" at bounding box center [637, 369] width 78 height 43
click at [432, 293] on input "lureglo DAILY COLLAGEN" at bounding box center [380, 290] width 177 height 39
type input "lur"
click at [120, 200] on link "Products" at bounding box center [159, 202] width 193 height 20
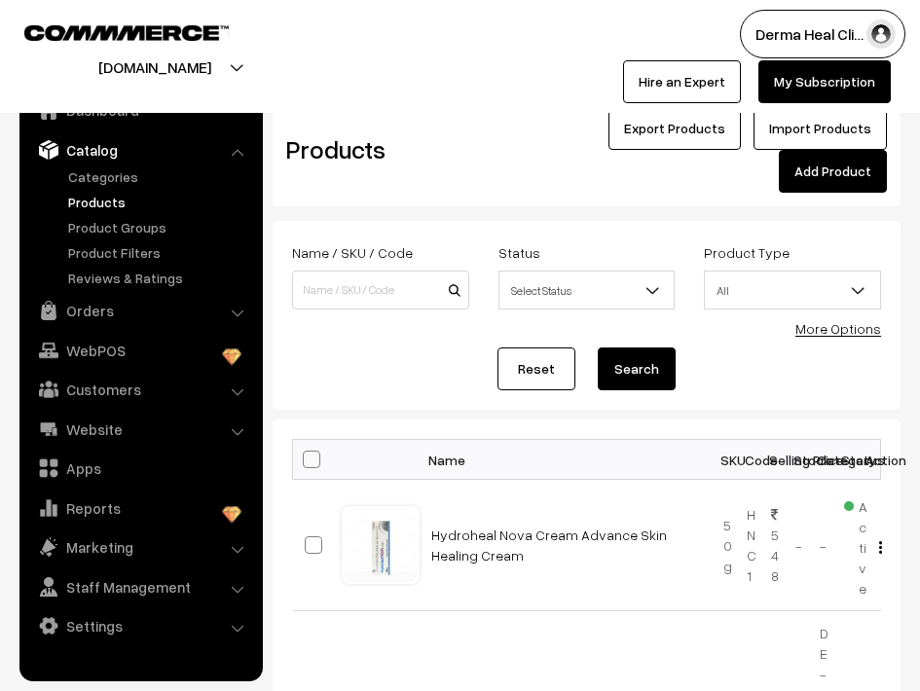
click at [826, 169] on link "Add Product" at bounding box center [833, 171] width 108 height 43
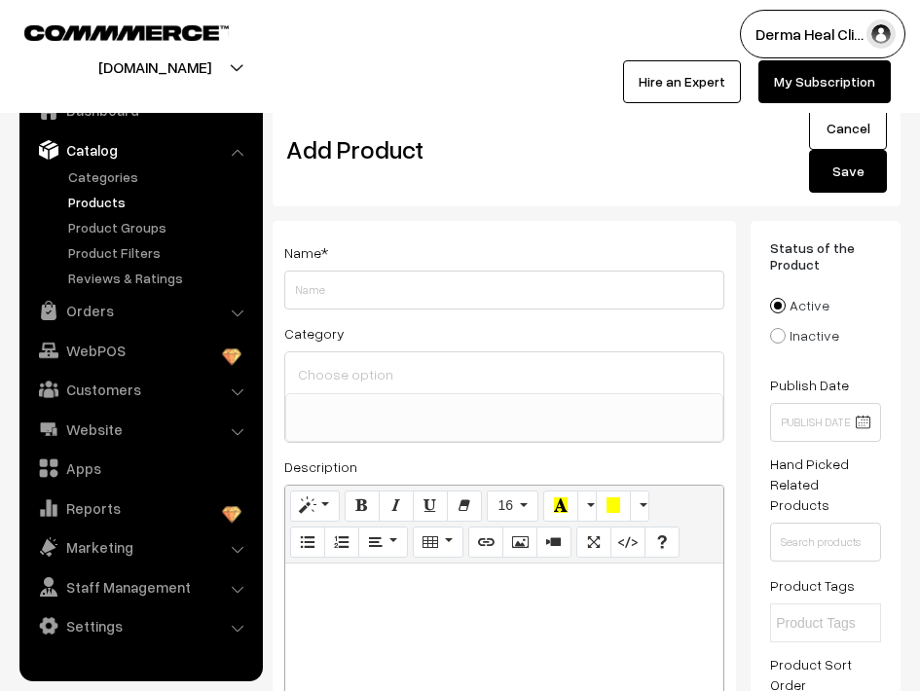
select select
click at [343, 291] on input "LUREGLO DAILY COLLAGEN SHOTS" at bounding box center [504, 290] width 440 height 39
click at [551, 297] on input "LUREGLO SHOTS DAILY COLLAGEN SHOTS" at bounding box center [504, 290] width 440 height 39
click at [467, 294] on input "LUREGLO SHOTS DAILY COLLAGEN INFUSION THERAPY" at bounding box center [504, 290] width 440 height 39
click at [410, 293] on input "LUREGLO SHOTS DAILY COLLAGEN INFUSION THERAPY" at bounding box center [504, 290] width 440 height 39
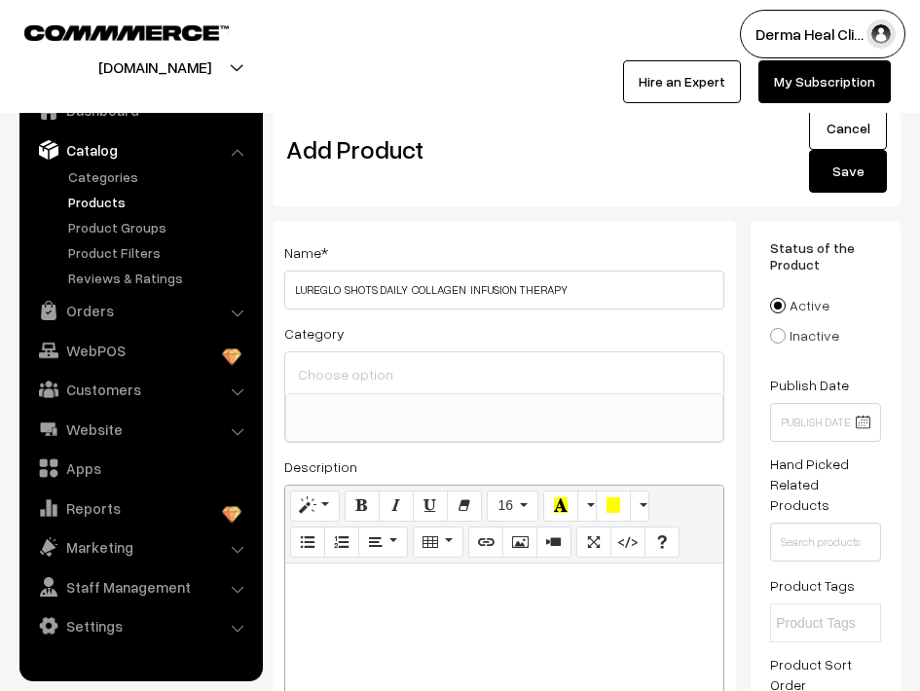
click at [382, 293] on input "LUREGLO SHOTS DAILY COLLAGEN INFUSION THERAPY" at bounding box center [504, 290] width 440 height 39
click at [631, 290] on input "LUREGLO SHOTS DAILY COLLAGEN INFUSION THERAPY" at bounding box center [504, 290] width 440 height 39
type input "LUREGLO SHOTS DAILY COLLAGEN INFUSION THERAPY"
click at [377, 371] on input at bounding box center [504, 374] width 423 height 28
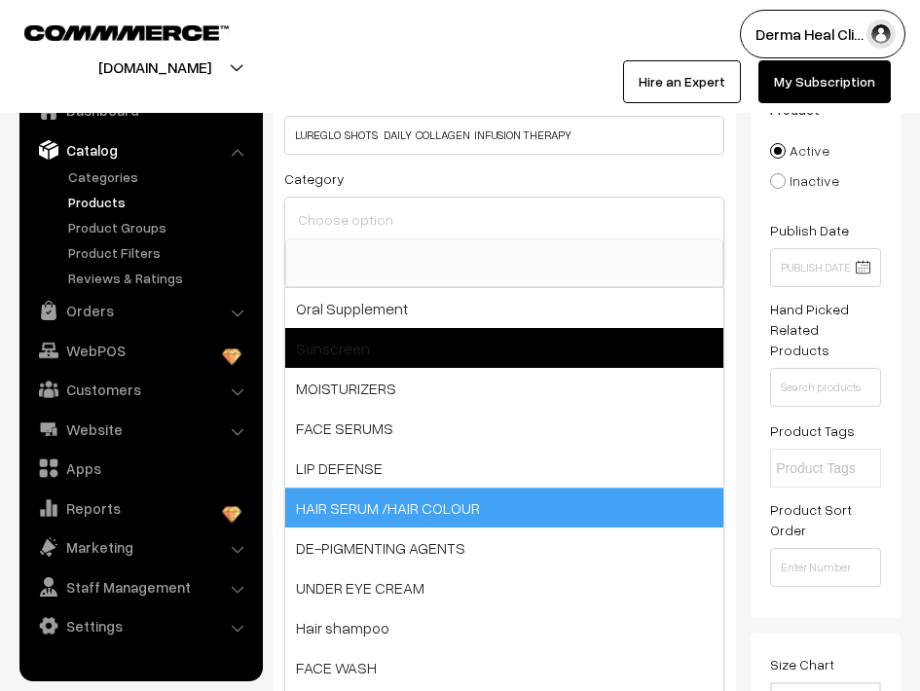
scroll to position [136, 0]
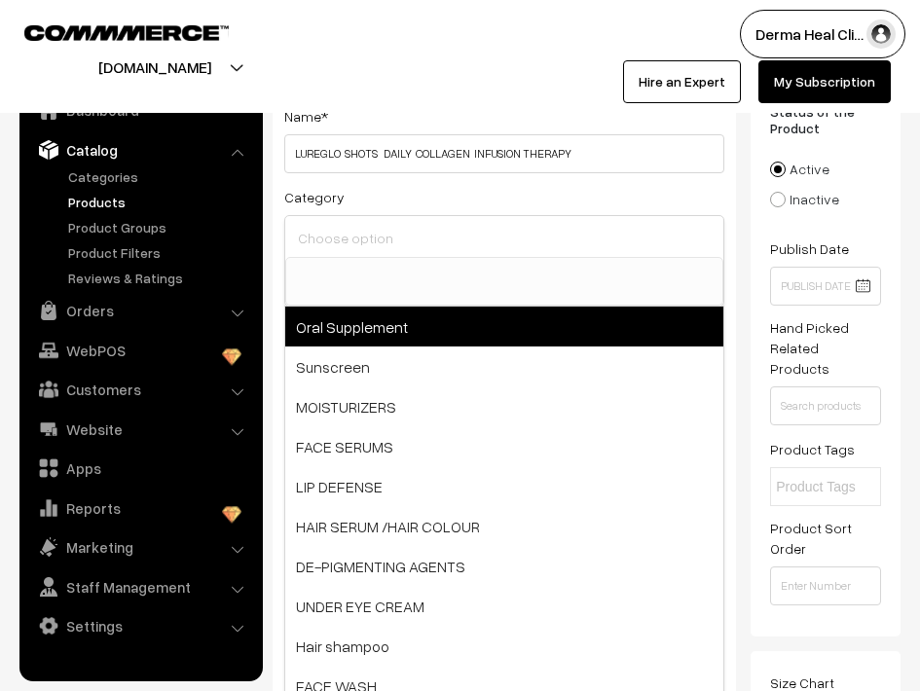
click at [373, 331] on span "Oral Supplement" at bounding box center [504, 327] width 438 height 40
select select "1"
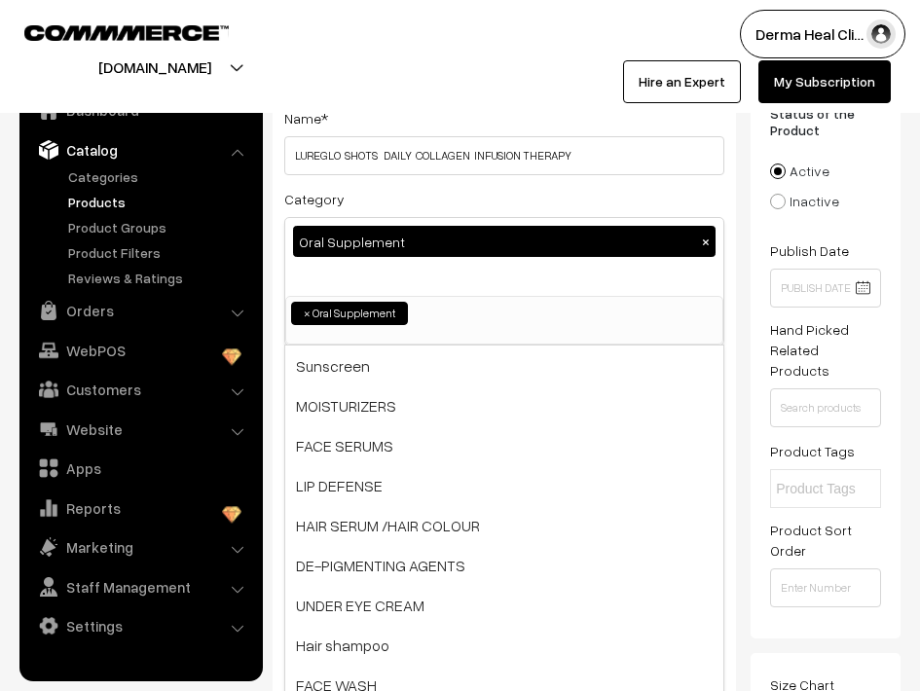
scroll to position [129, 0]
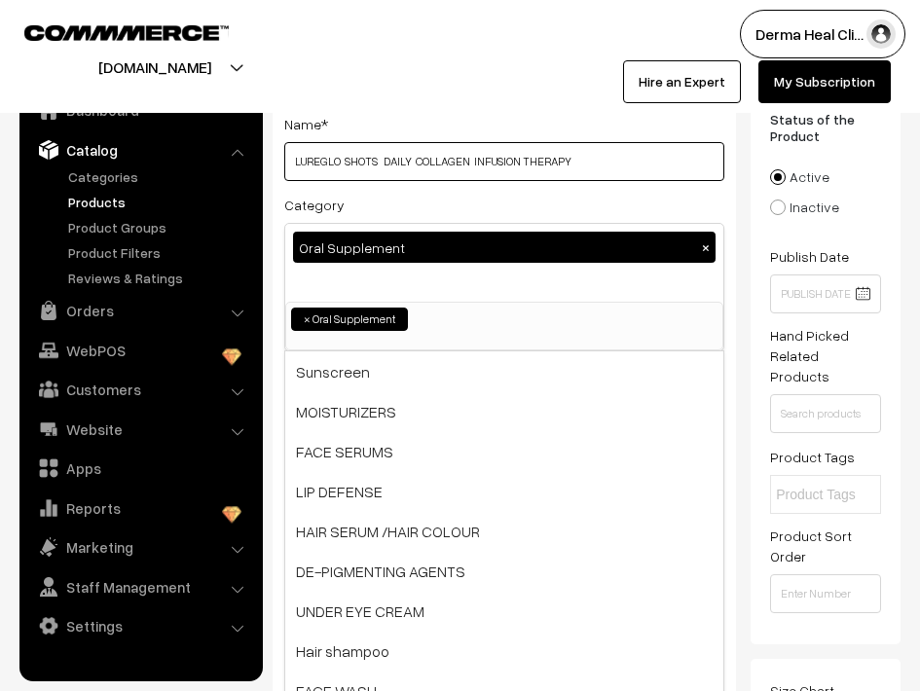
click at [379, 166] on input "LUREGLO SHOTS DAILY COLLAGEN INFUSION THERAPY" at bounding box center [504, 161] width 440 height 39
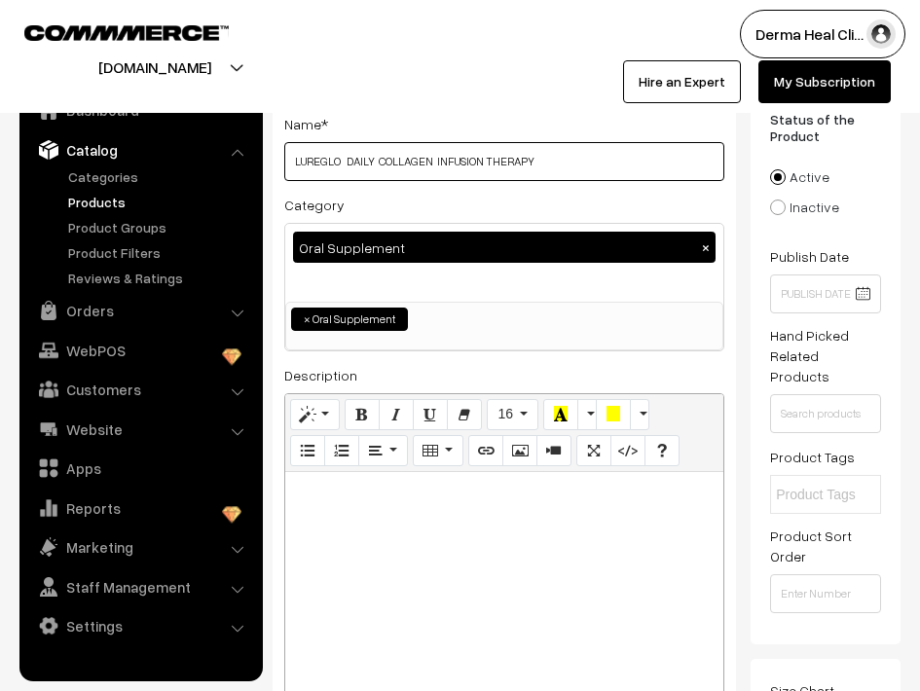
click at [545, 166] on input "LUREGLO DAILY COLLAGEN INFUSION THERAPY" at bounding box center [504, 161] width 440 height 39
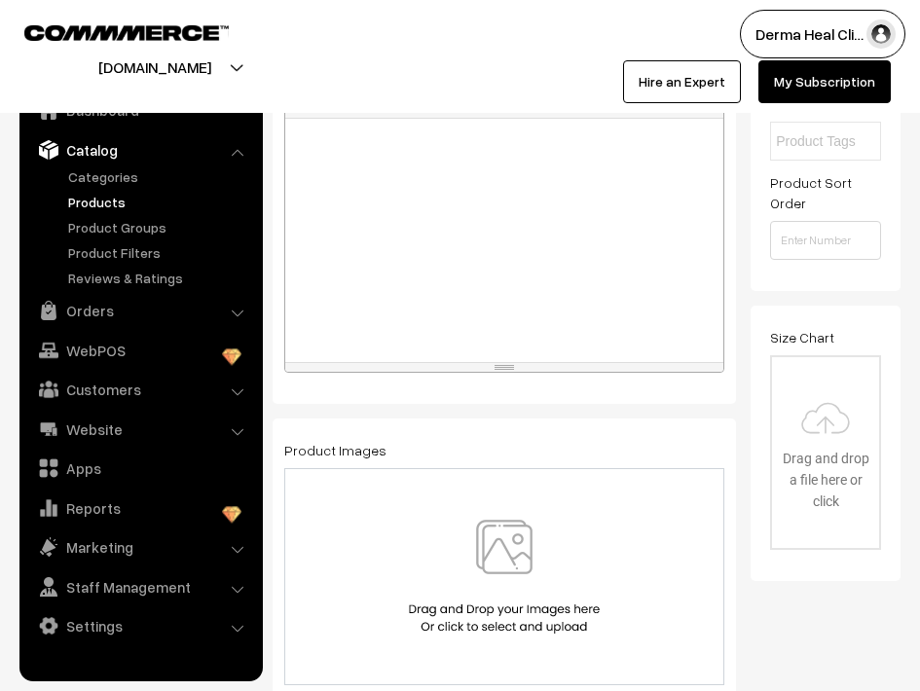
scroll to position [487, 0]
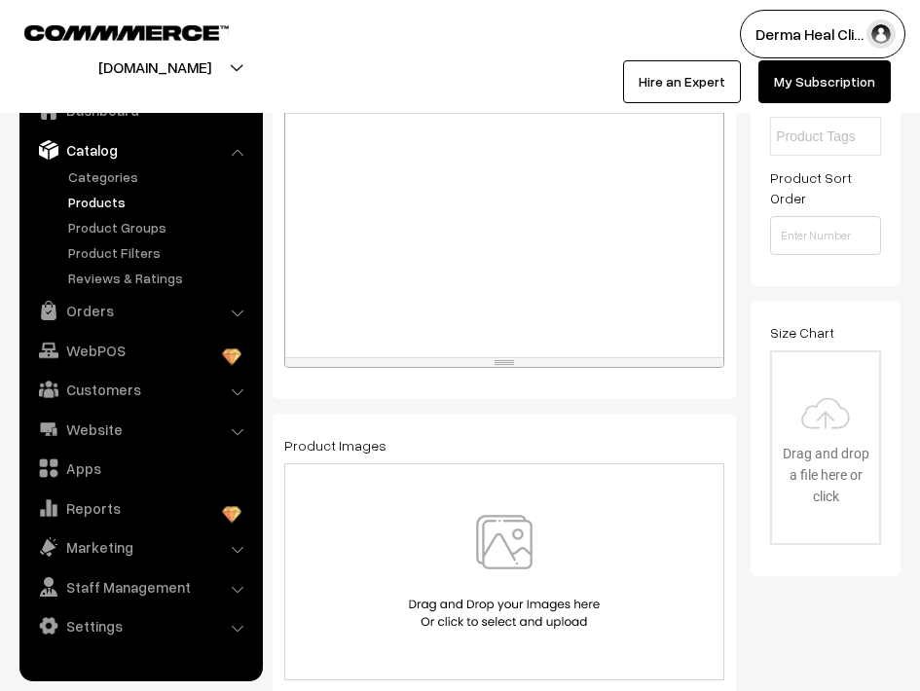
type input "LUREGLO DAILY COLLAGEN BEAUTY SHOTS"
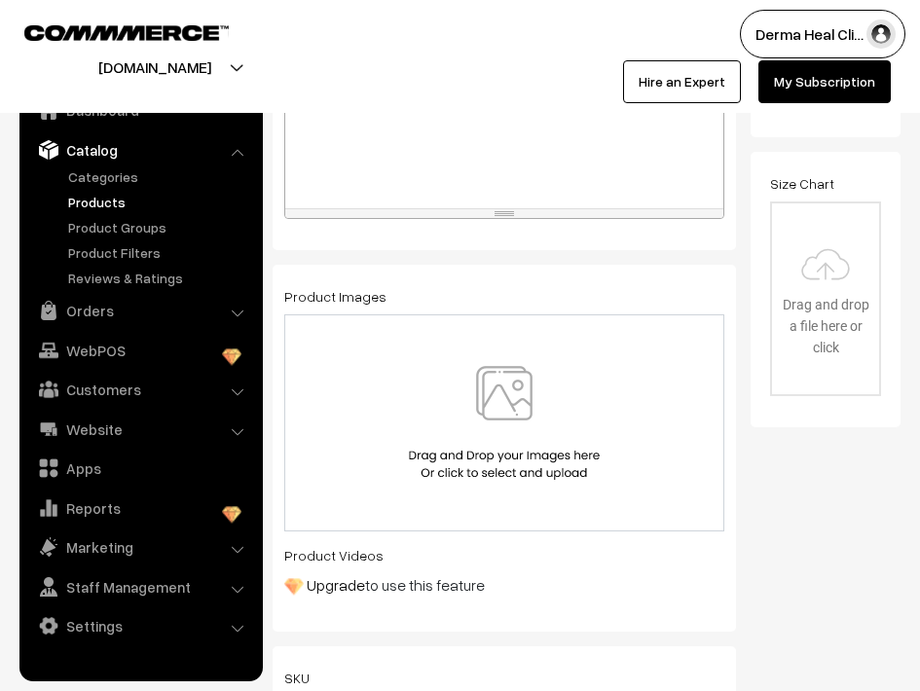
scroll to position [667, 0]
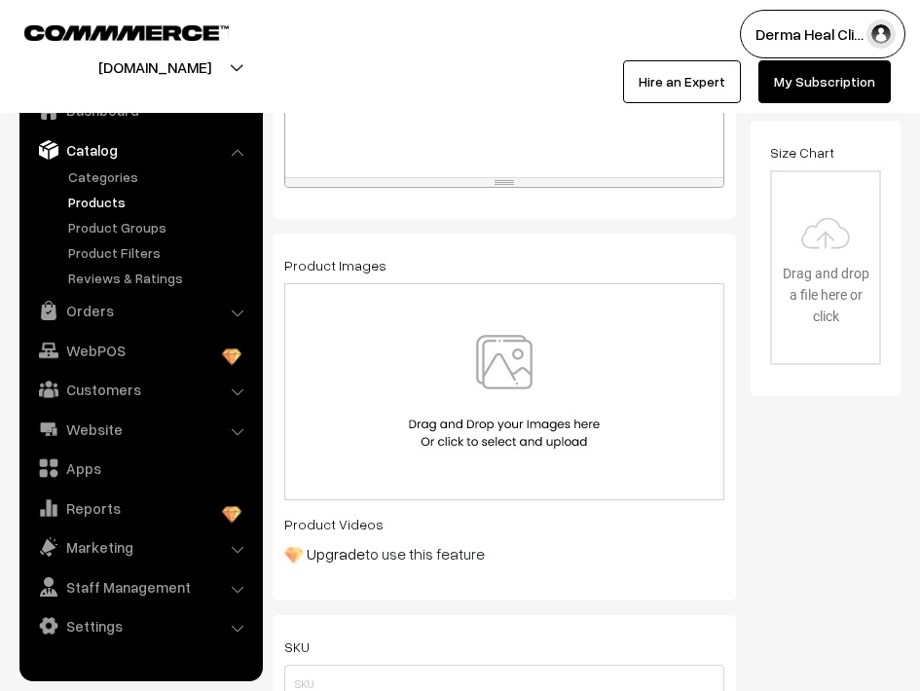
click at [505, 355] on img at bounding box center [504, 392] width 201 height 114
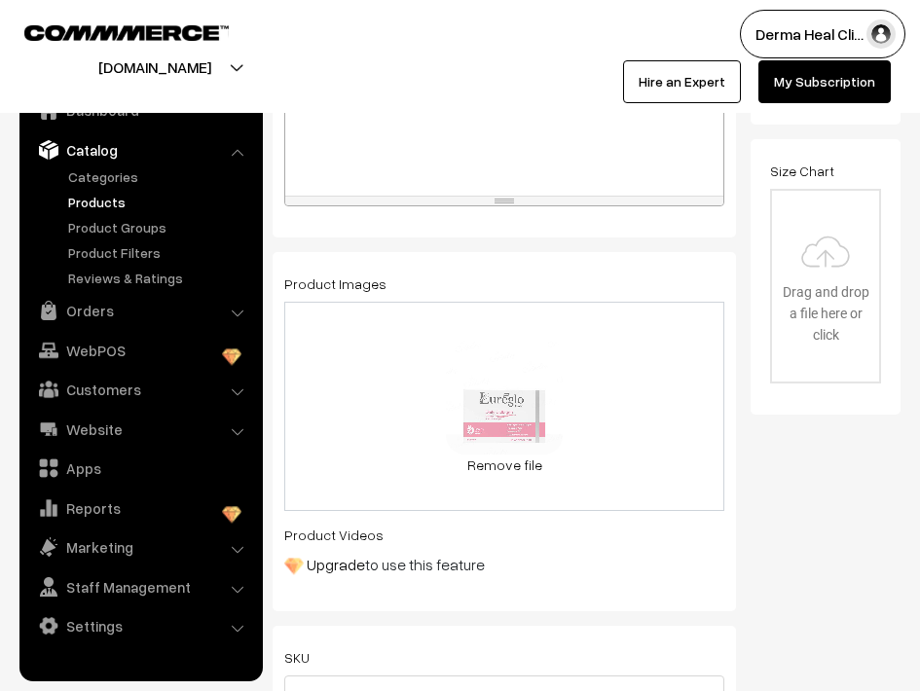
scroll to position [0, 0]
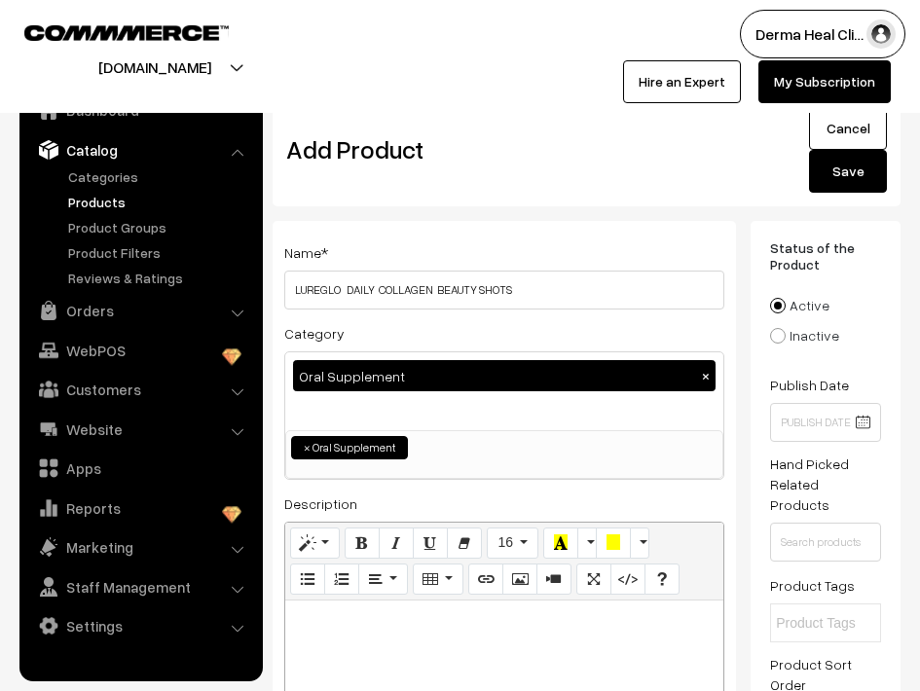
click at [863, 166] on button "Save" at bounding box center [848, 171] width 78 height 43
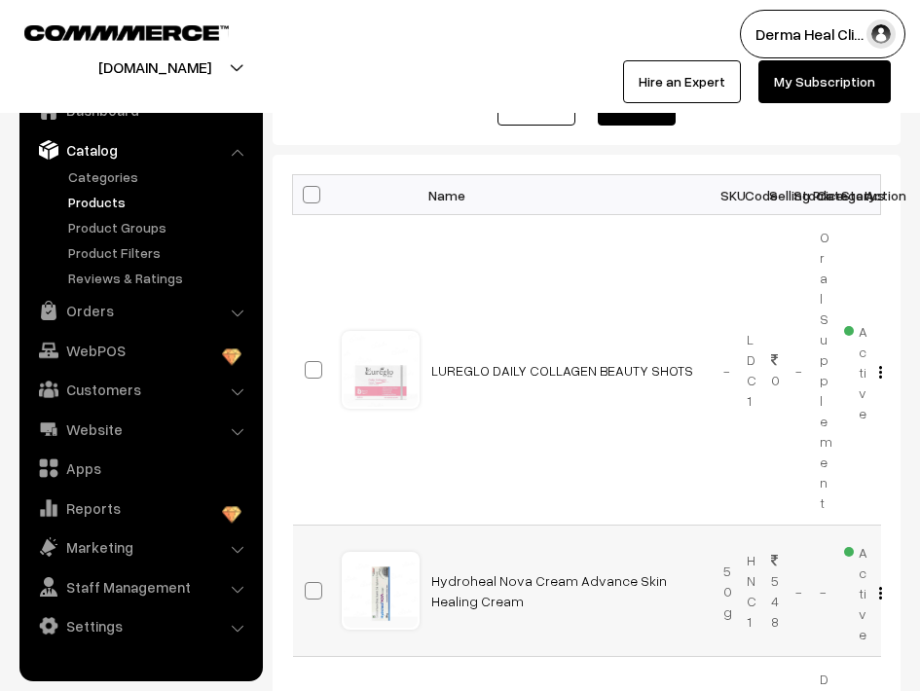
scroll to position [258, 0]
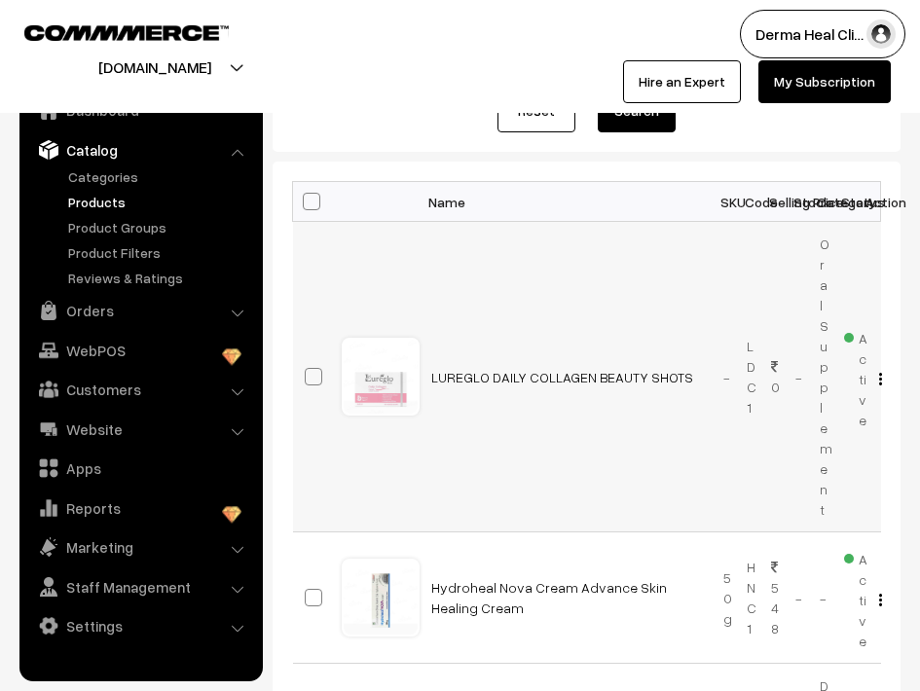
click at [879, 378] on img "button" at bounding box center [880, 379] width 3 height 13
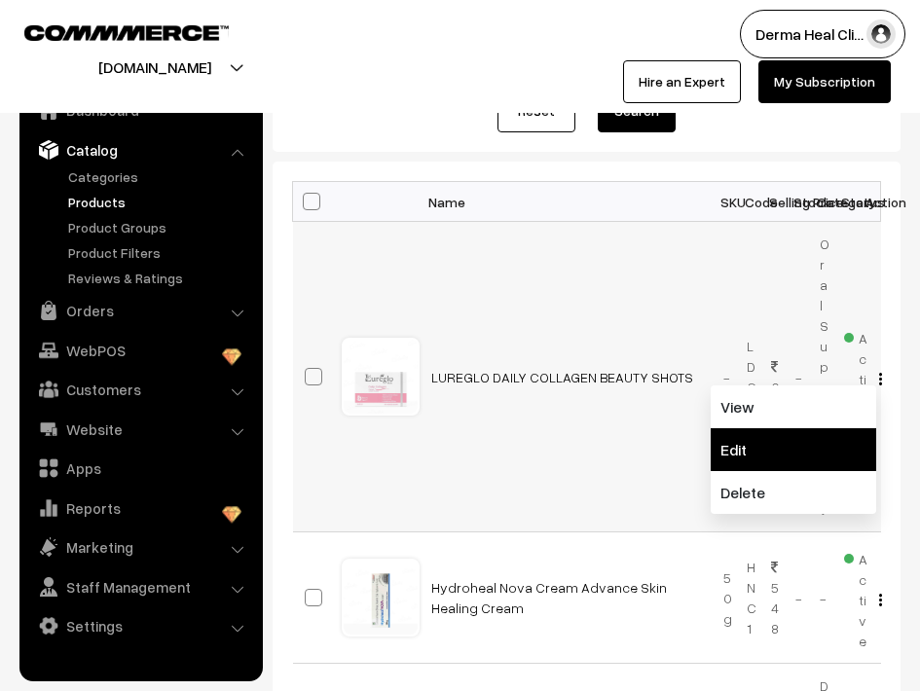
click at [765, 444] on link "Edit" at bounding box center [794, 449] width 166 height 43
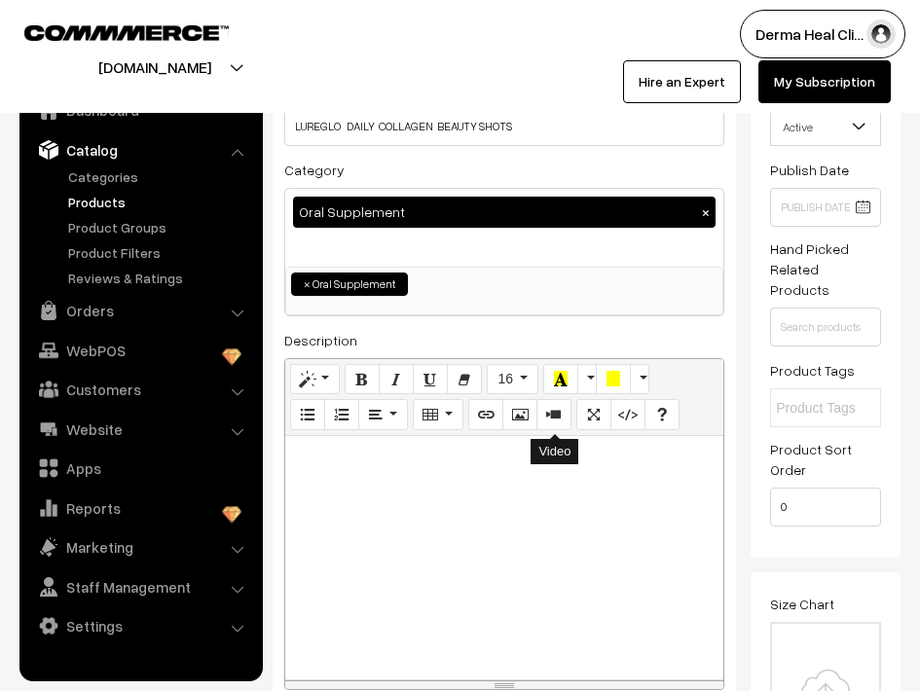
scroll to position [202, 0]
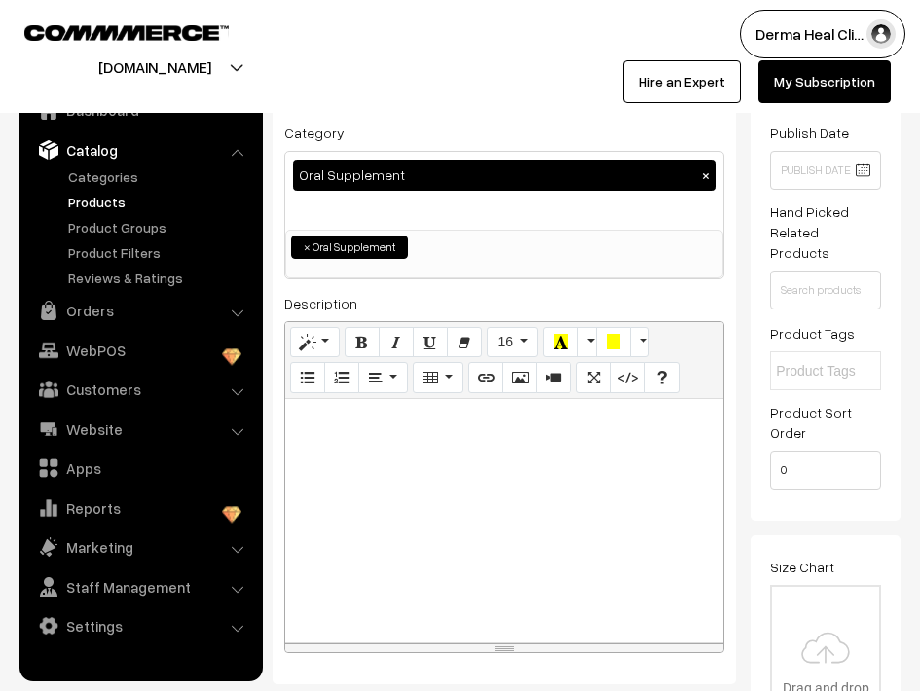
click at [364, 423] on p at bounding box center [504, 420] width 419 height 23
click at [323, 419] on p at bounding box center [504, 420] width 419 height 23
paste div
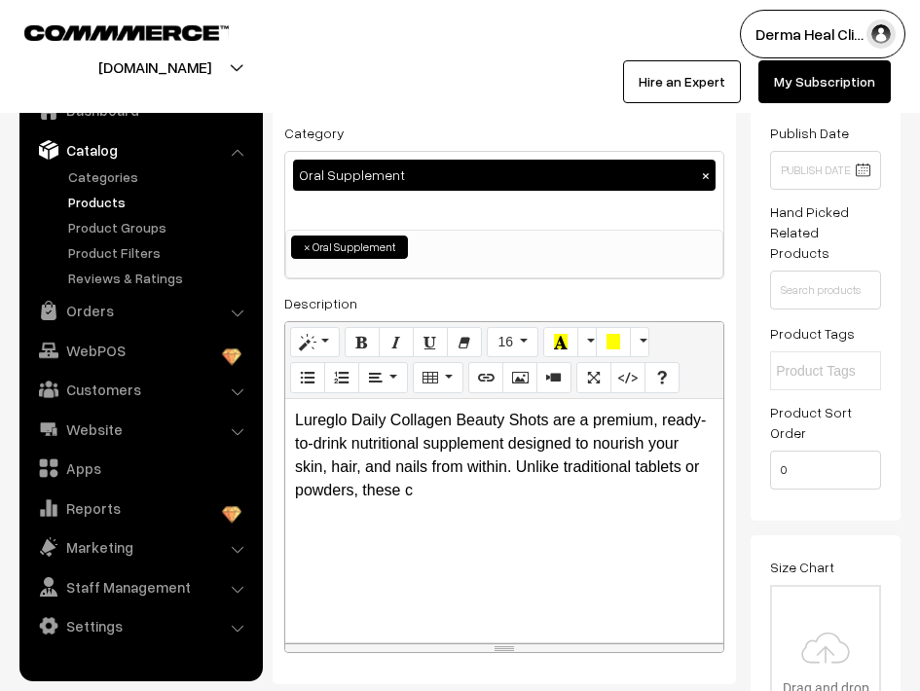
click at [577, 423] on p "Lureglo Daily Collagen Beauty Shots are a premium, ready-to-drink nutritional s…" at bounding box center [504, 455] width 419 height 93
click at [649, 423] on p "Lureglo Daily Collagen Beauty Shots is a premium, ready-to-drink nutritional su…" at bounding box center [504, 455] width 419 height 93
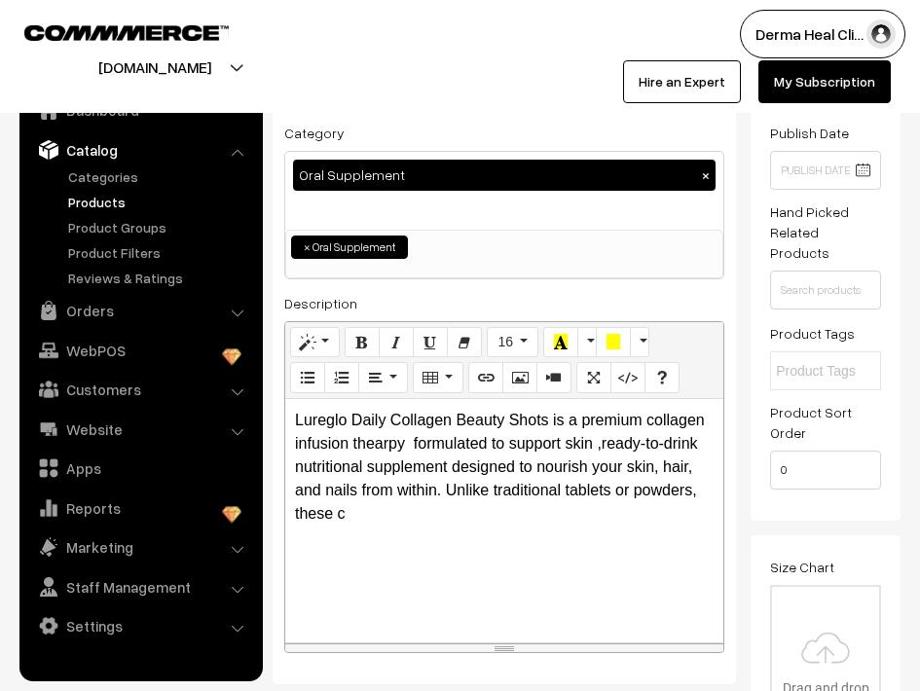
click at [709, 445] on p "Lureglo Daily Collagen Beauty Shots is a premium collagen infusion thearpy form…" at bounding box center [504, 467] width 419 height 117
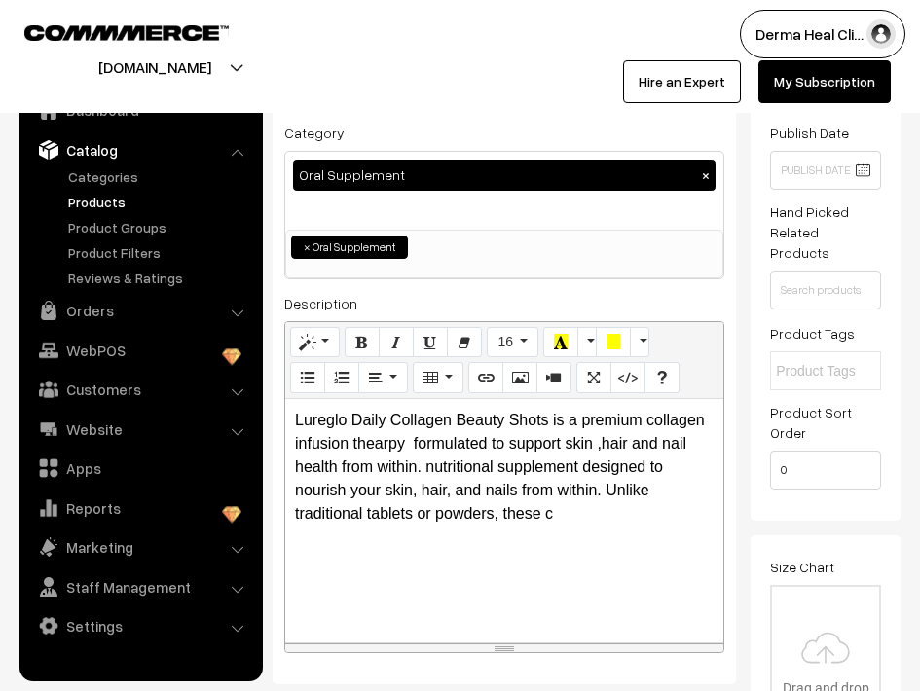
click at [557, 519] on p "Lureglo Daily Collagen Beauty Shots is a premium collagen infusion thearpy form…" at bounding box center [504, 467] width 419 height 117
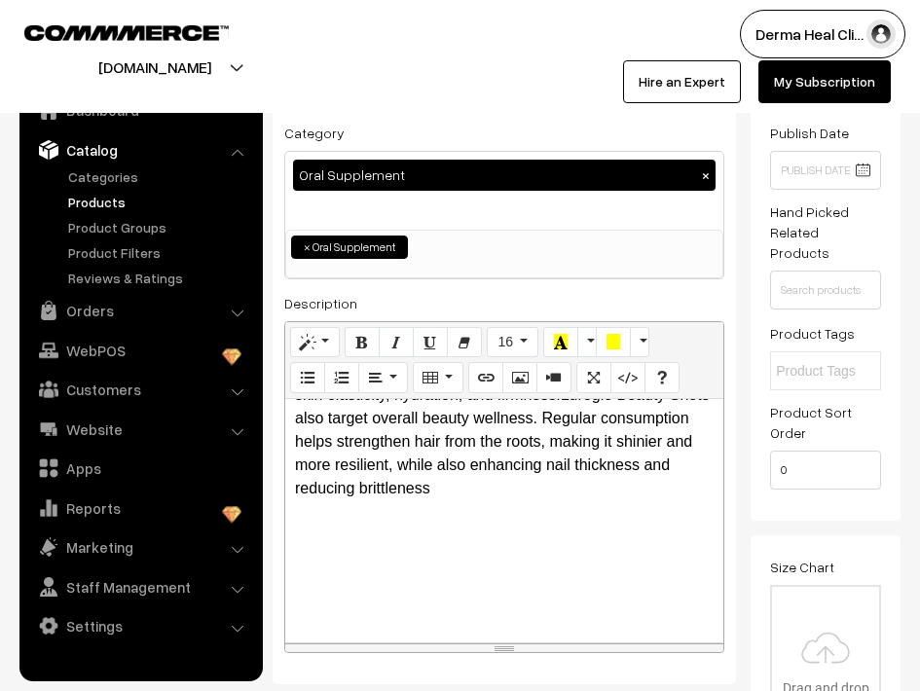
scroll to position [103, 0]
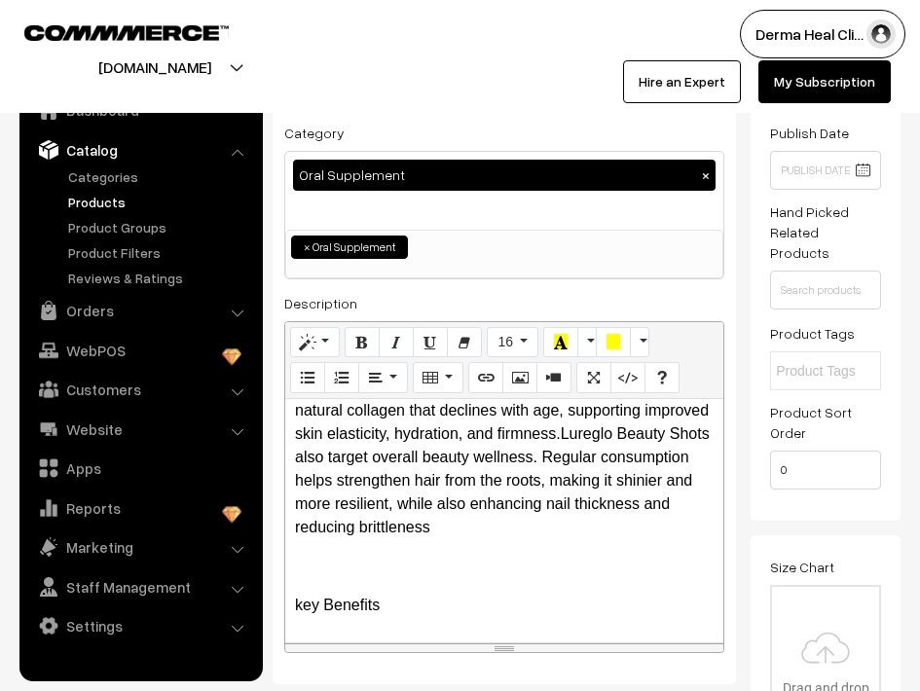
click at [321, 612] on p "key Benefits" at bounding box center [504, 605] width 419 height 23
click at [394, 607] on p "Key Benefits" at bounding box center [504, 605] width 419 height 23
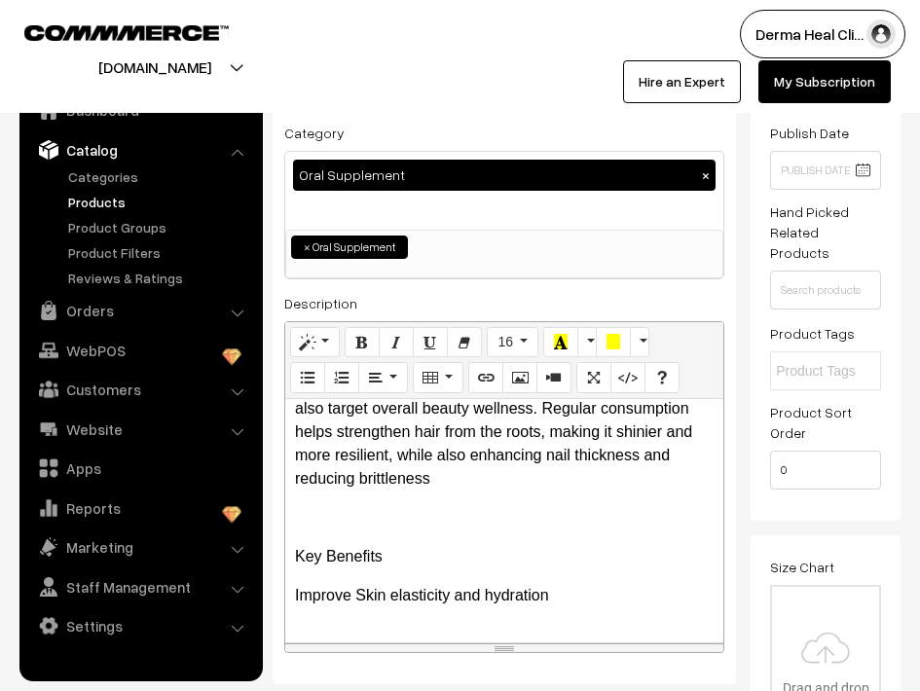
scroll to position [153, 0]
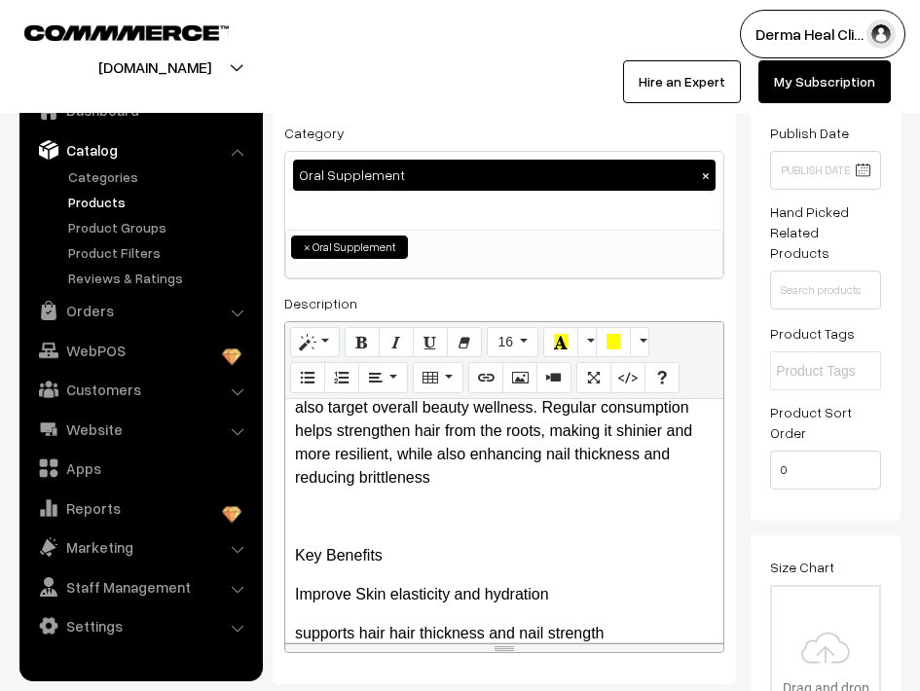
click at [417, 633] on p "supports hair hair thickness and nail strength" at bounding box center [504, 633] width 419 height 23
click at [586, 637] on p "supports hair thickness and nail strength" at bounding box center [504, 633] width 419 height 23
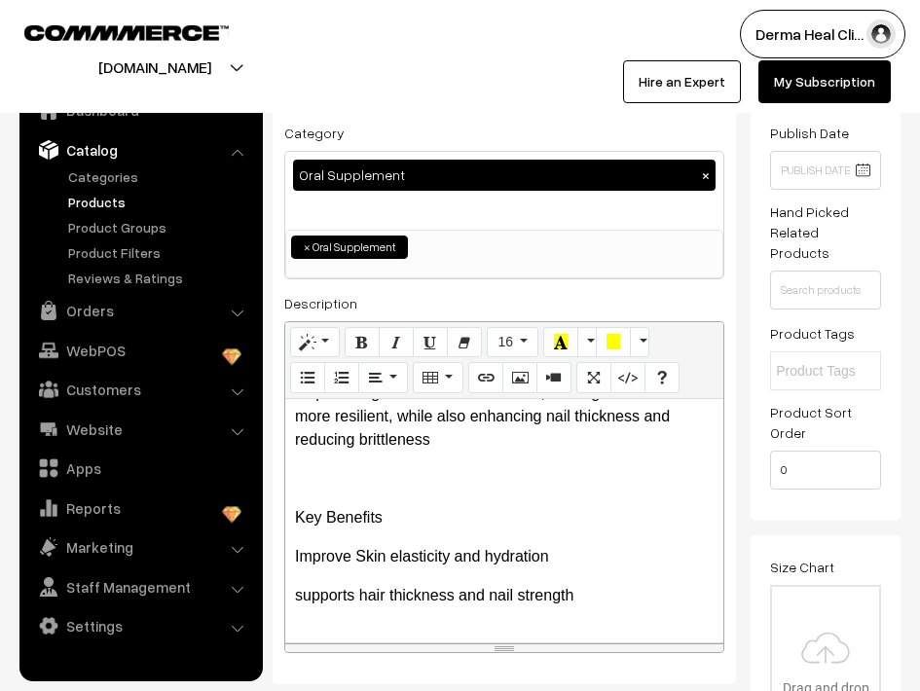
scroll to position [192, 0]
